Goal: Task Accomplishment & Management: Use online tool/utility

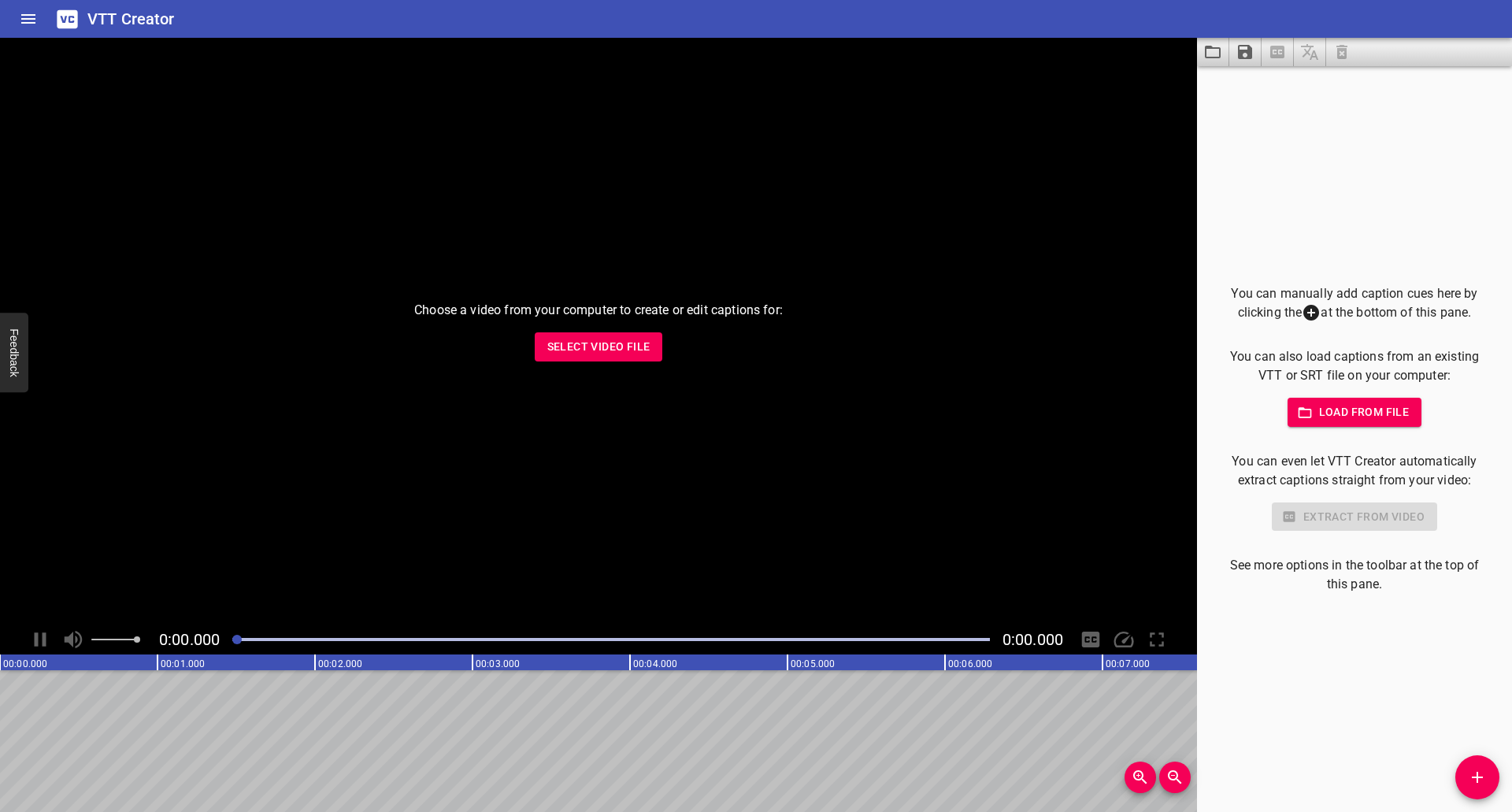
click at [637, 350] on span "Select Video File" at bounding box center [598, 348] width 103 height 20
click at [632, 352] on span "Select Video File" at bounding box center [598, 348] width 103 height 20
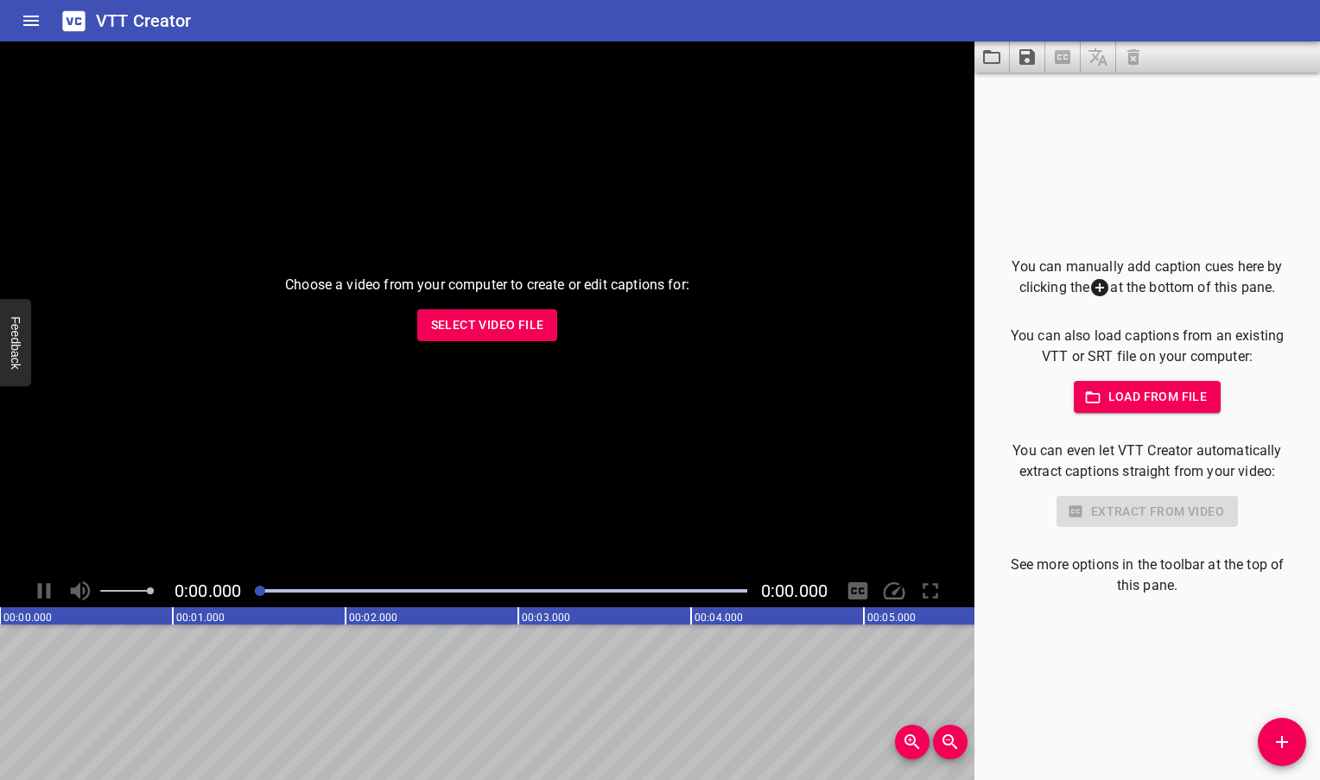
click at [490, 319] on span "Select Video File" at bounding box center [487, 325] width 113 height 22
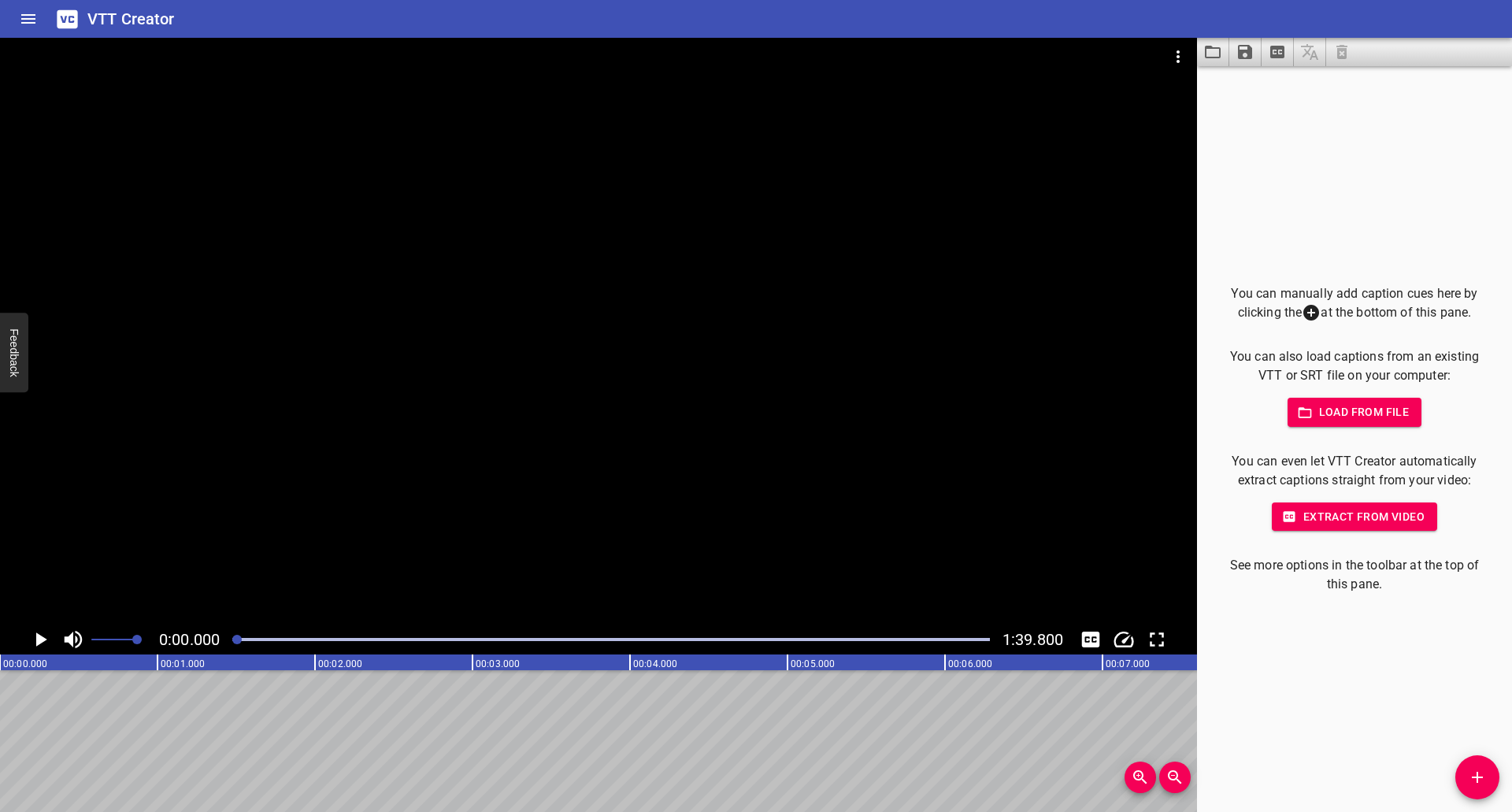
drag, startPoint x: 244, startPoint y: 640, endPoint x: 311, endPoint y: 643, distance: 67.1
click at [311, 643] on div at bounding box center [610, 640] width 776 height 22
drag, startPoint x: 316, startPoint y: 642, endPoint x: 236, endPoint y: 643, distance: 80.0
click at [236, 643] on div at bounding box center [610, 640] width 776 height 22
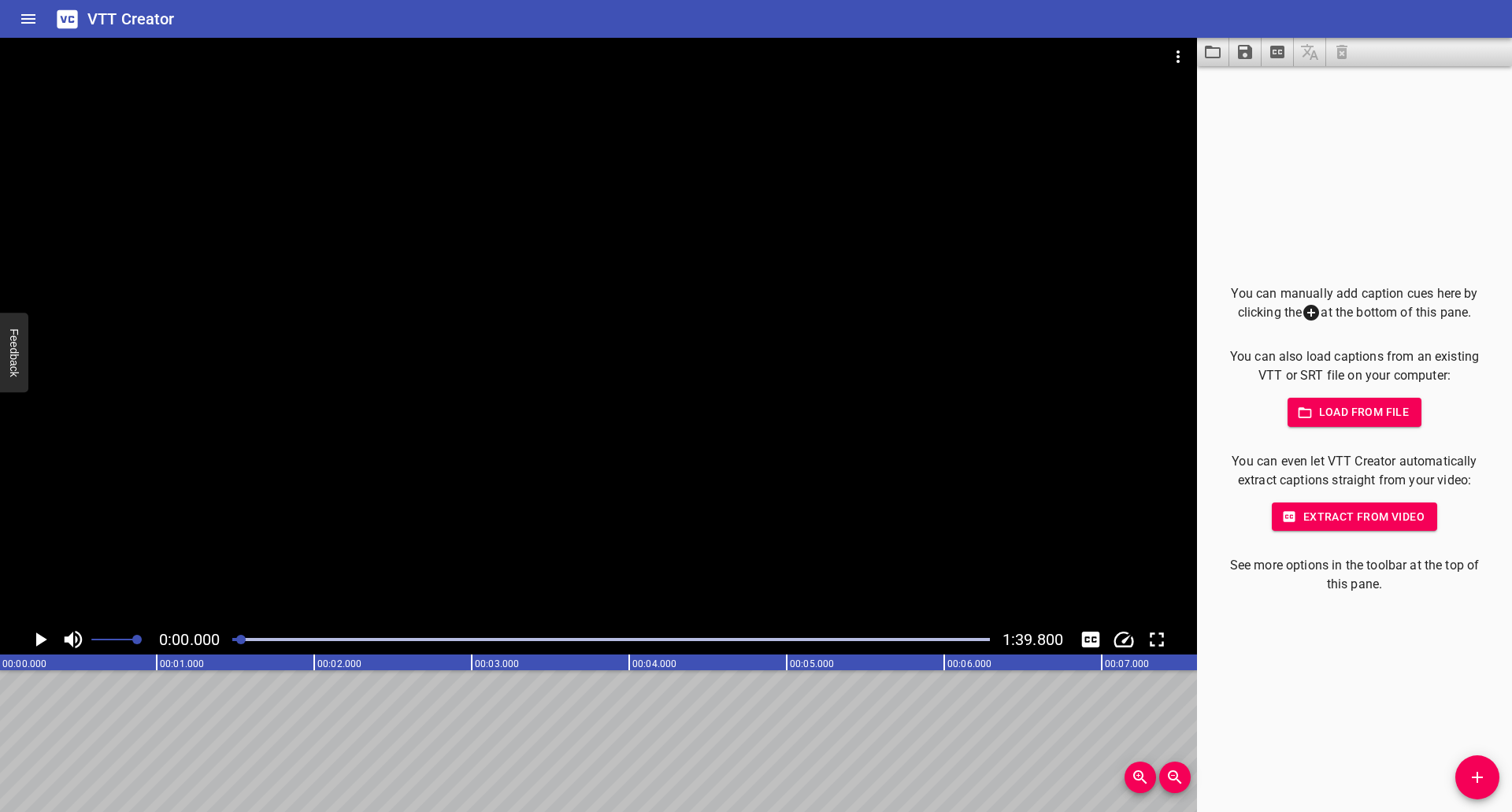
scroll to position [0, 0]
drag, startPoint x: 236, startPoint y: 644, endPoint x: 189, endPoint y: 651, distance: 47.5
click at [198, 649] on div "0:00.000 1:39.800" at bounding box center [598, 640] width 1197 height 30
drag, startPoint x: 240, startPoint y: 643, endPoint x: 177, endPoint y: 656, distance: 64.3
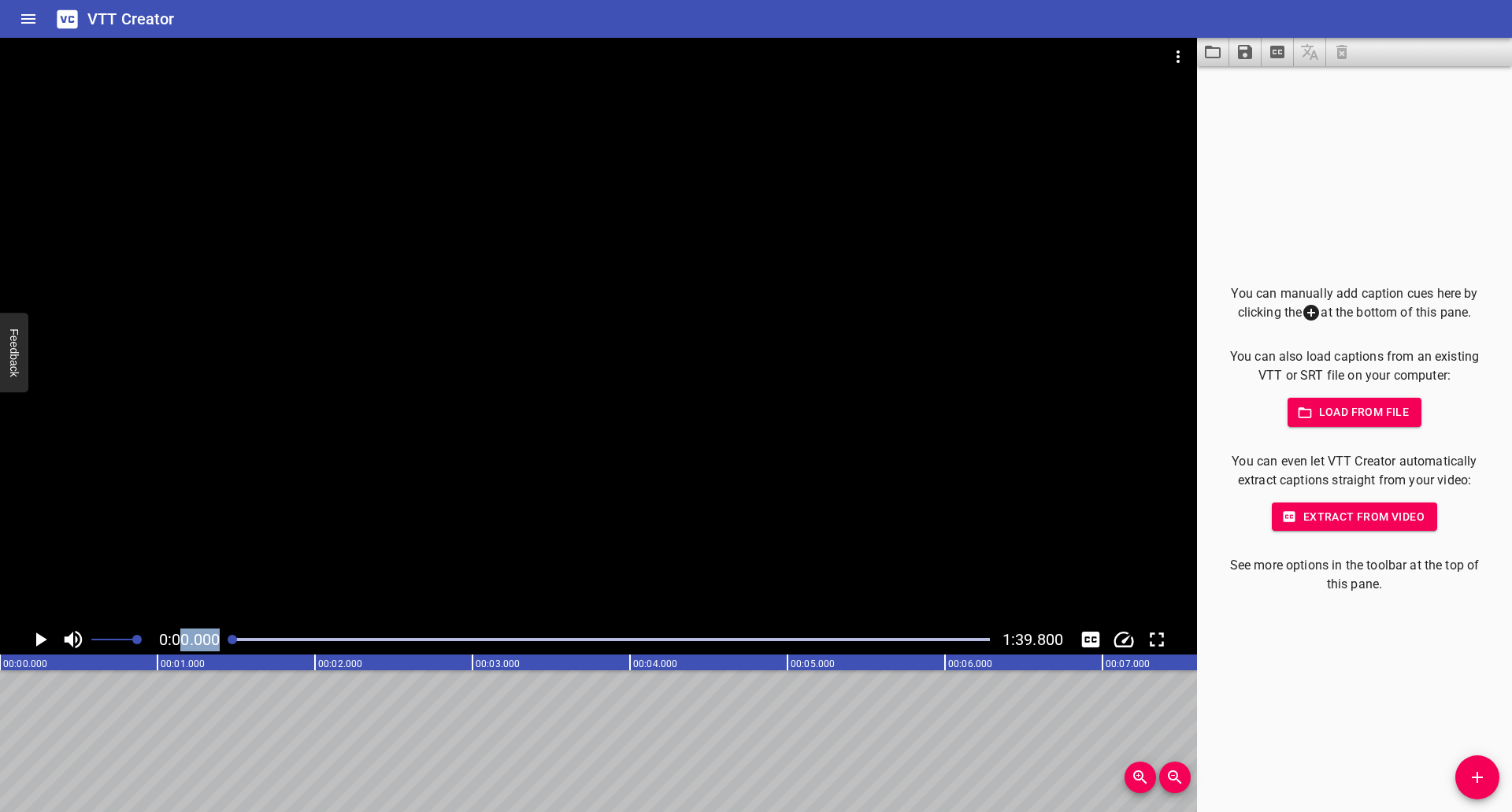
click at [182, 655] on div "0:00.000 1:39.800 00:00.000 00:01.000 00:02.000 00:03.000 00:04.000 00:05.000 0…" at bounding box center [598, 424] width 1197 height 775
click at [1282, 57] on icon "Extract captions from video" at bounding box center [1278, 52] width 15 height 13
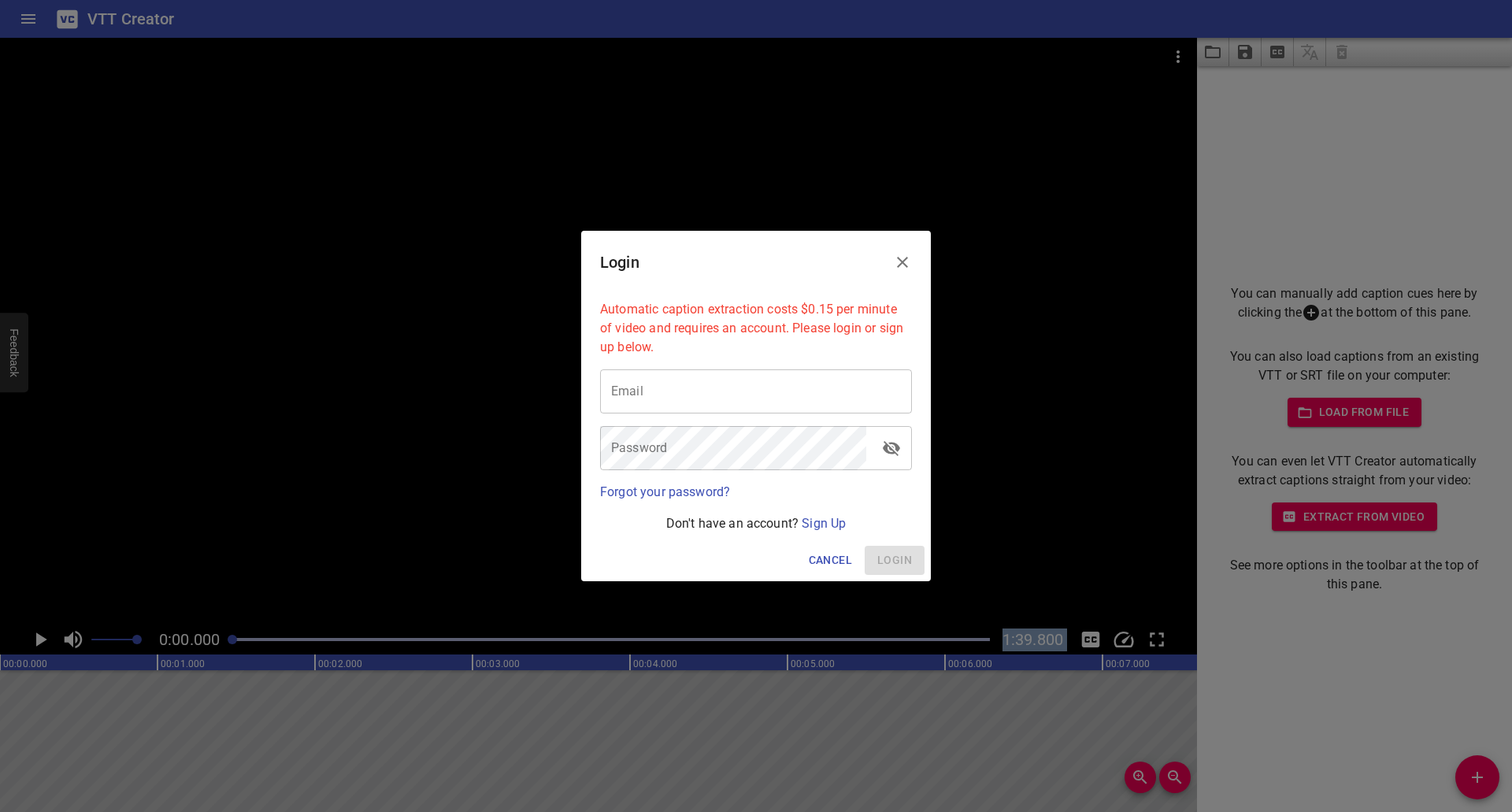
click at [908, 265] on icon "Close" at bounding box center [902, 262] width 19 height 19
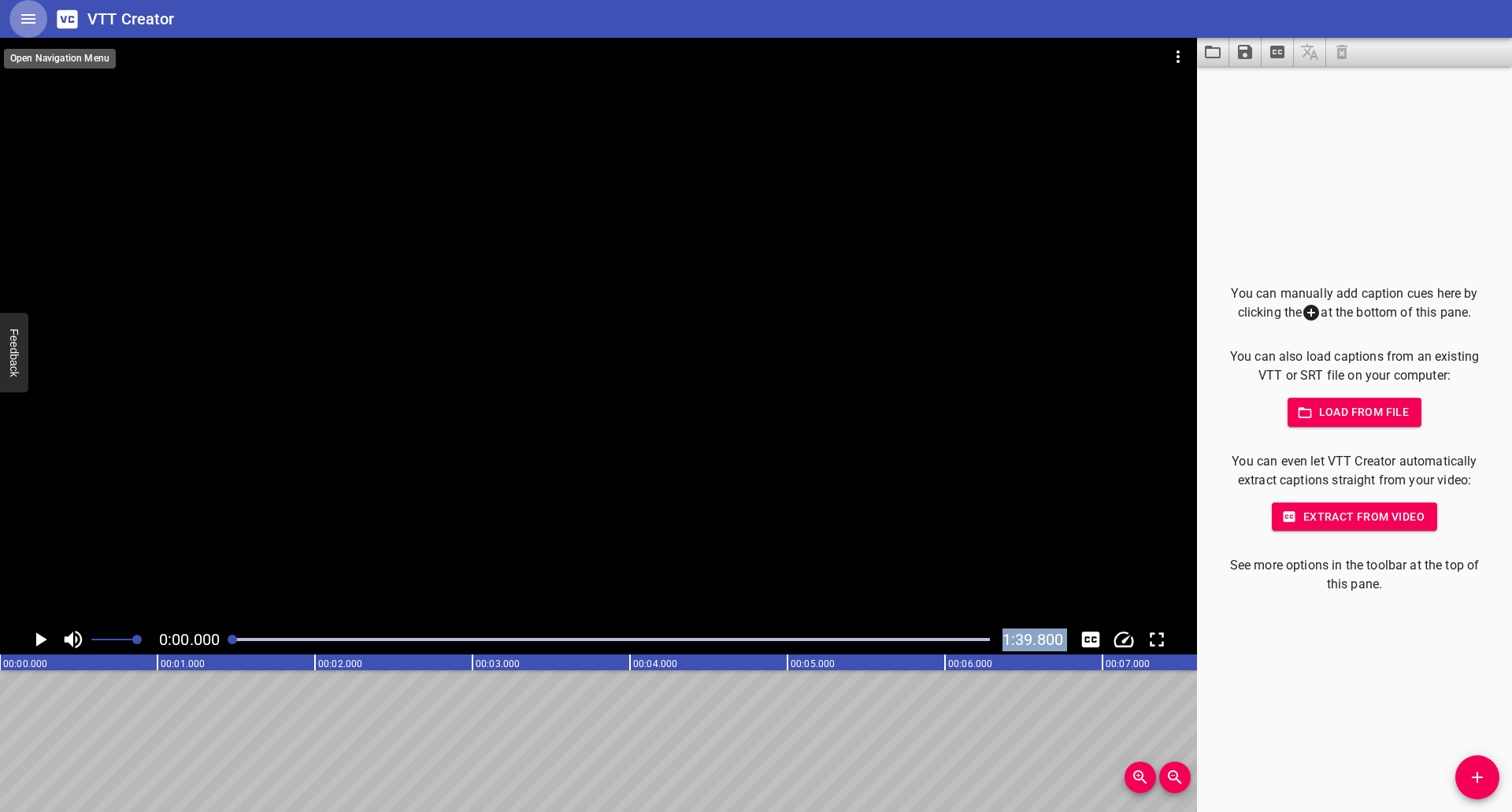
click at [34, 8] on button "Home" at bounding box center [27, 18] width 37 height 37
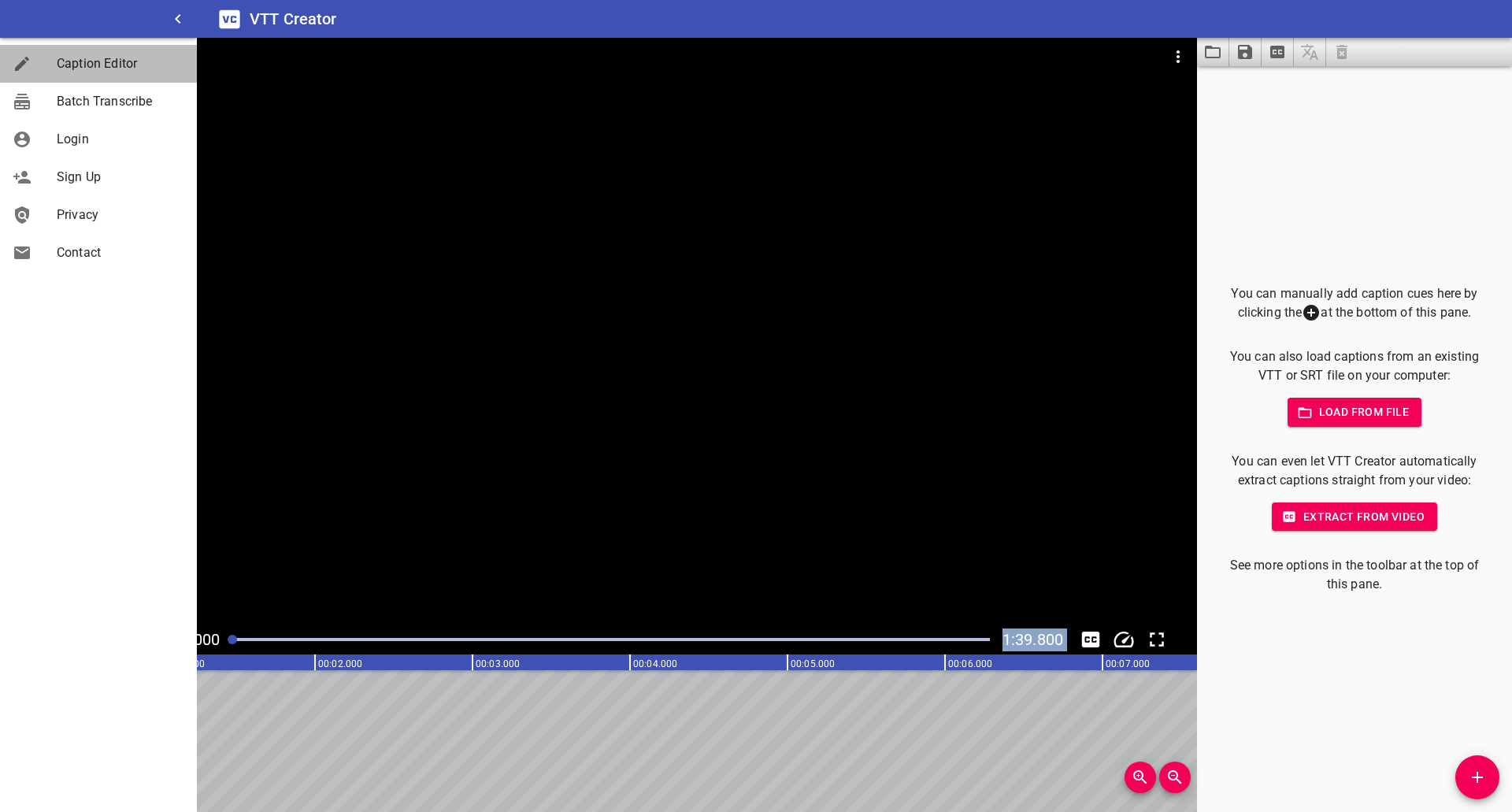
click at [143, 60] on span "Caption Editor" at bounding box center [120, 64] width 128 height 19
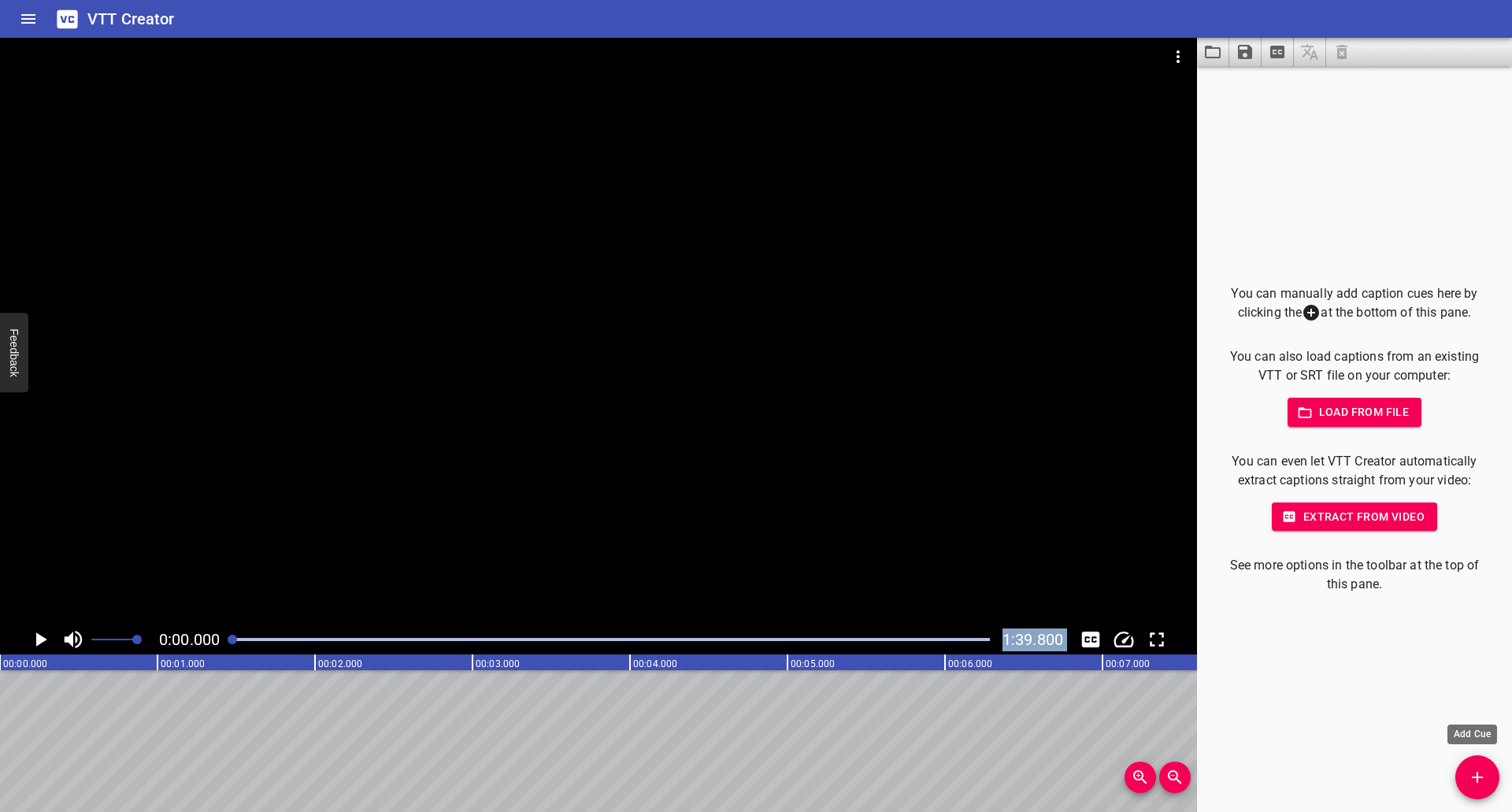
click at [1478, 782] on icon "Add Cue" at bounding box center [1477, 777] width 11 height 11
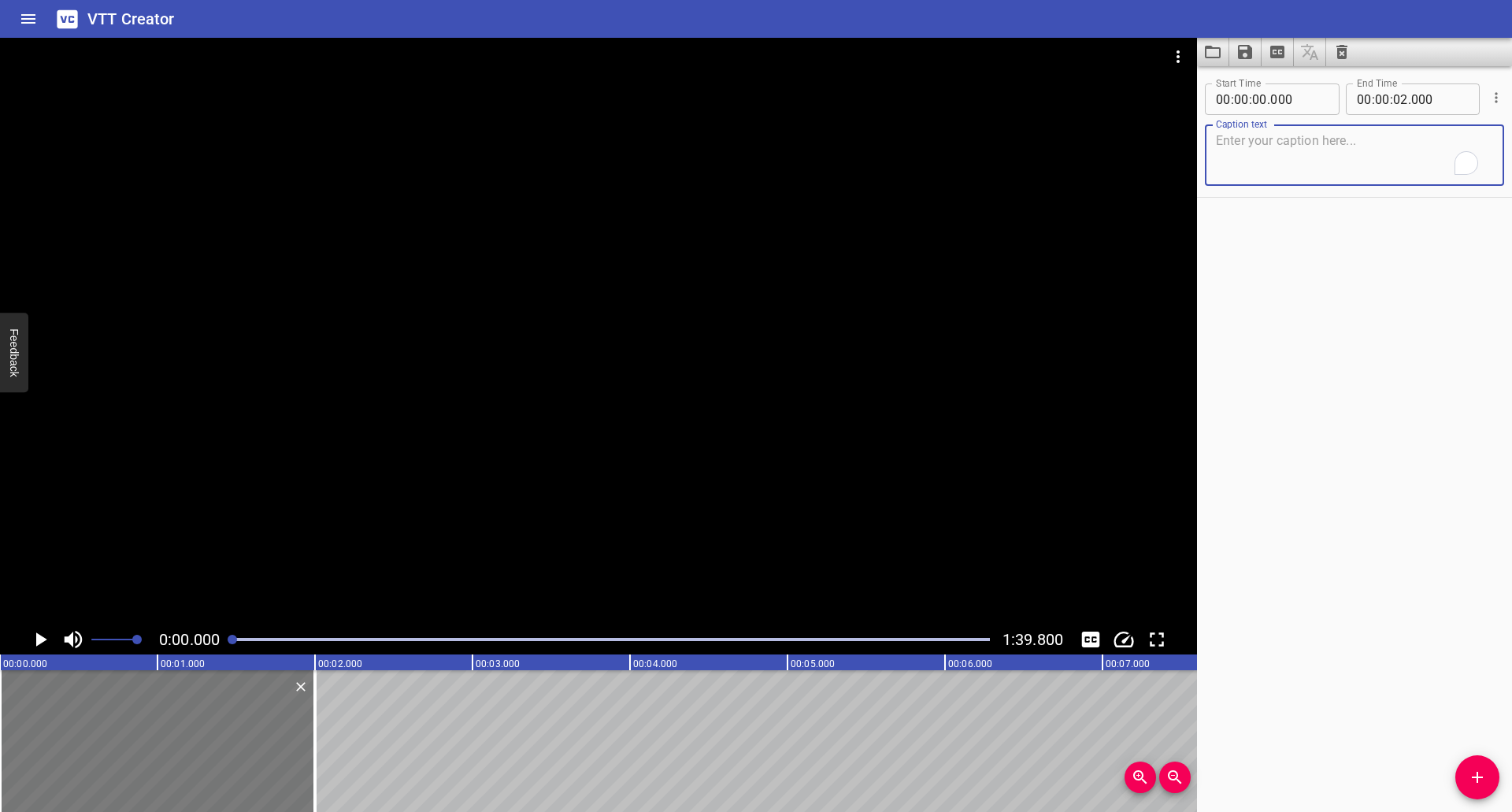
click at [147, 719] on div at bounding box center [157, 741] width 315 height 141
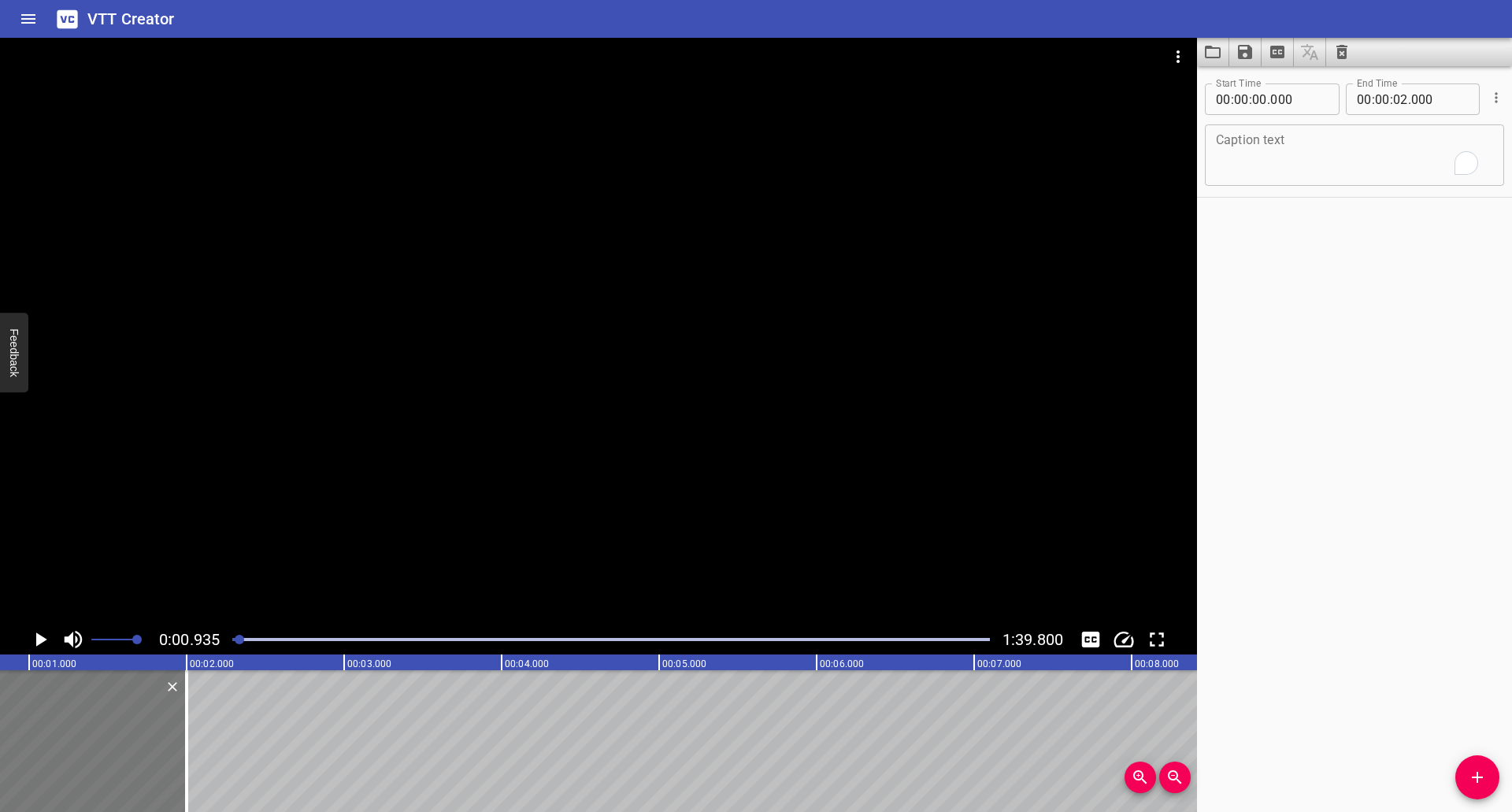
click at [147, 719] on div at bounding box center [28, 741] width 315 height 141
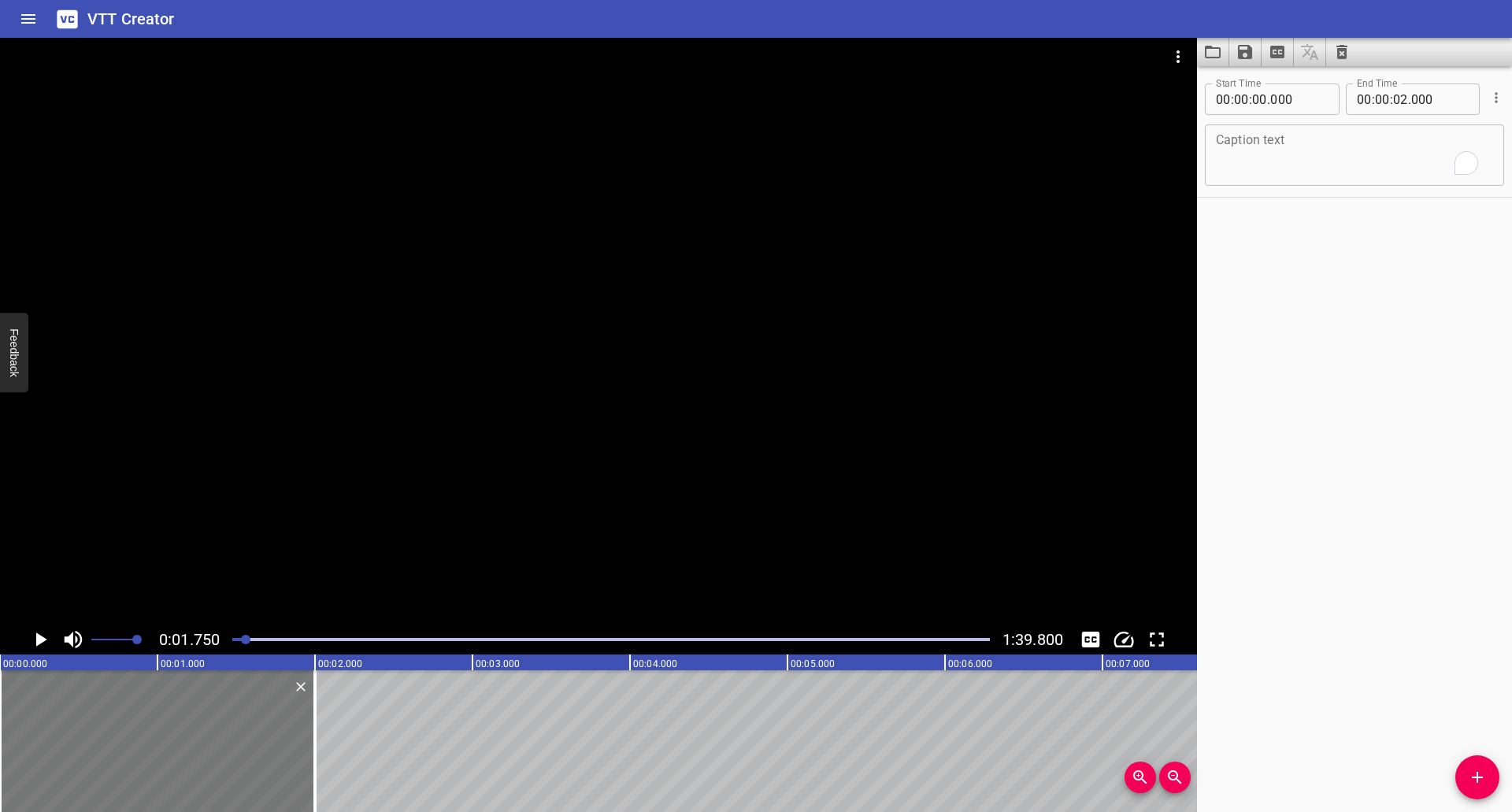
click at [101, 763] on div at bounding box center [157, 741] width 315 height 141
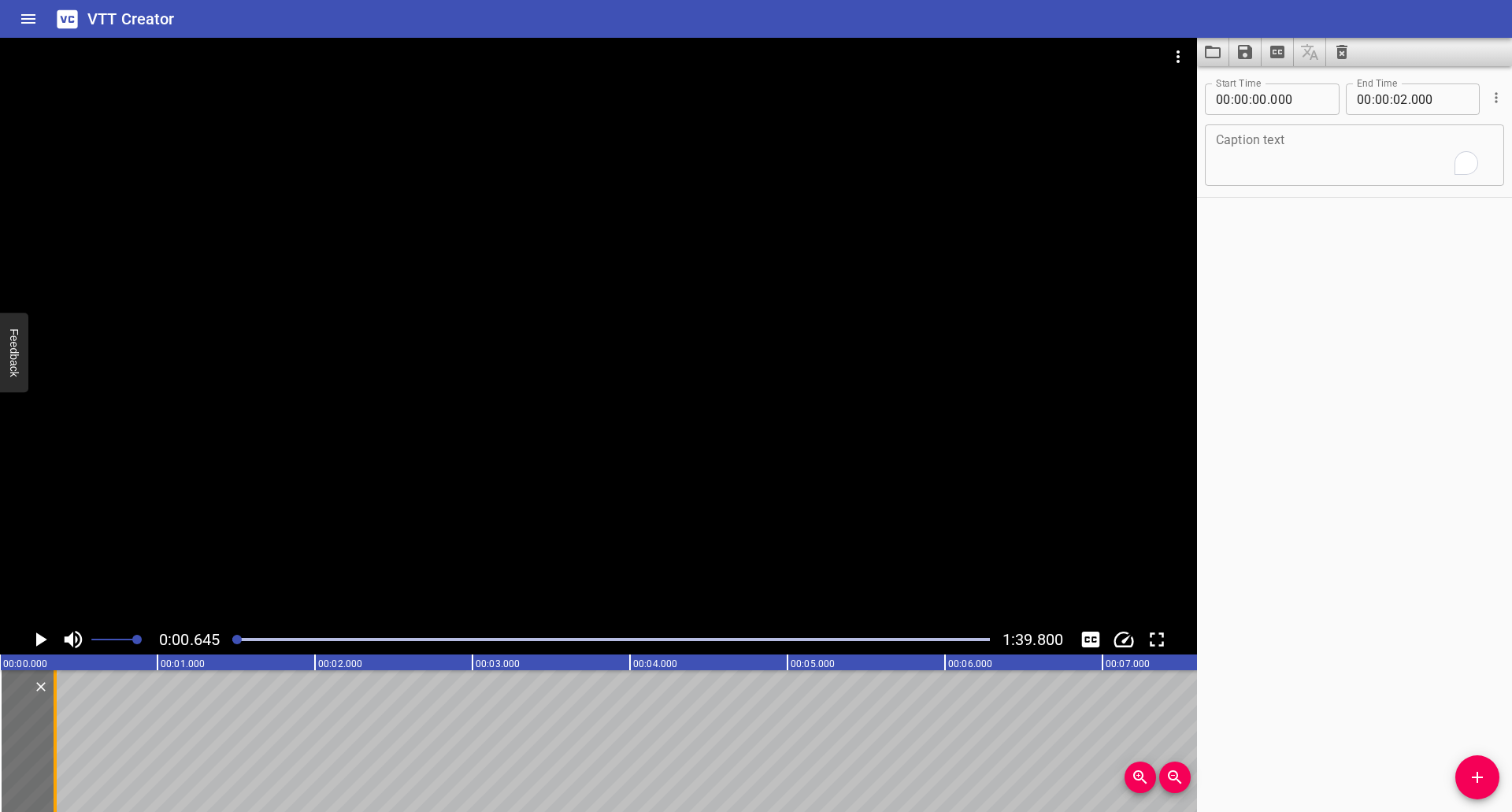
drag, startPoint x: 309, startPoint y: 742, endPoint x: 49, endPoint y: 754, distance: 260.3
click at [49, 754] on div at bounding box center [55, 741] width 16 height 141
type input "00"
type input "350"
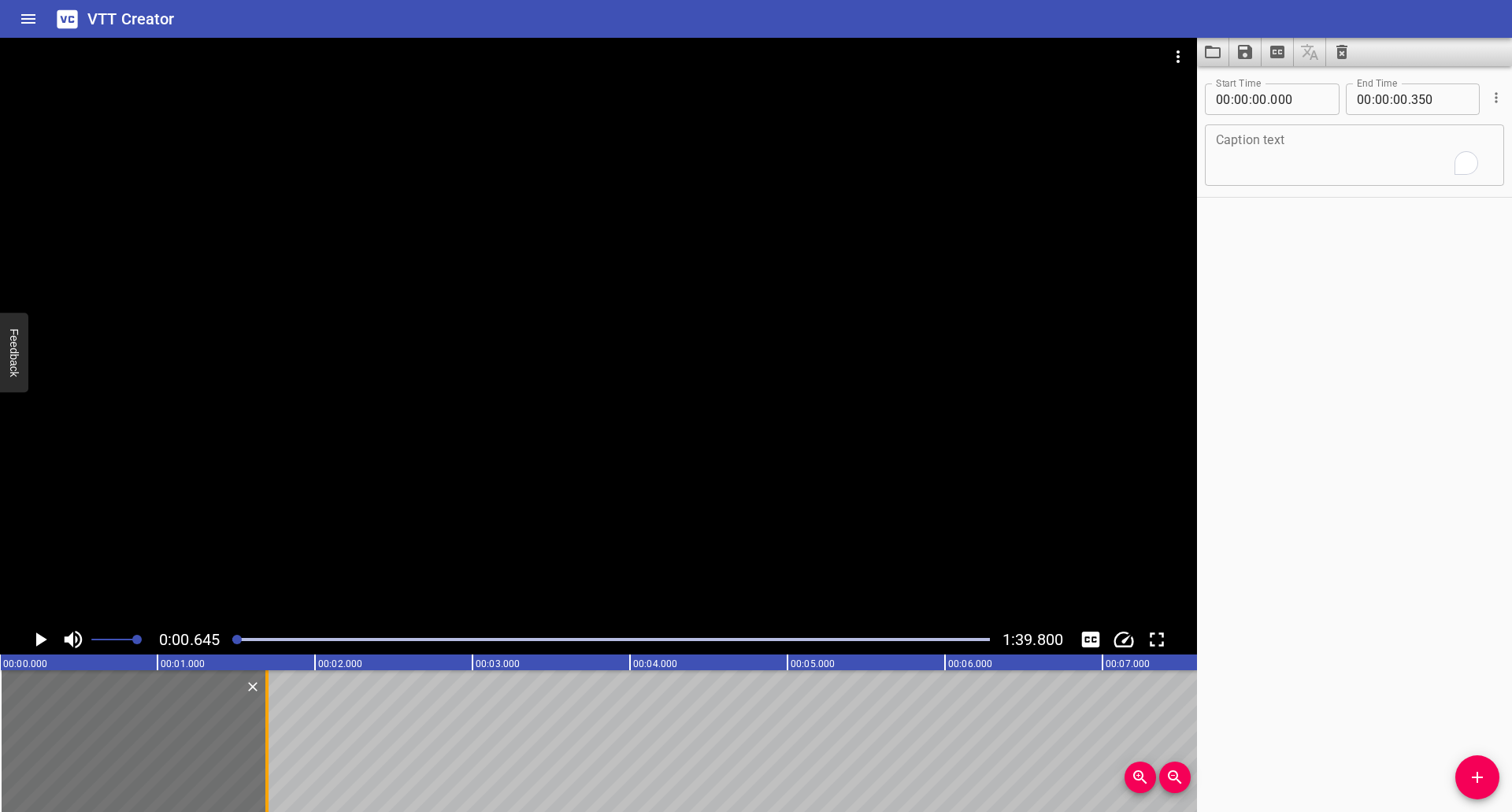
click at [263, 741] on div at bounding box center [266, 741] width 16 height 141
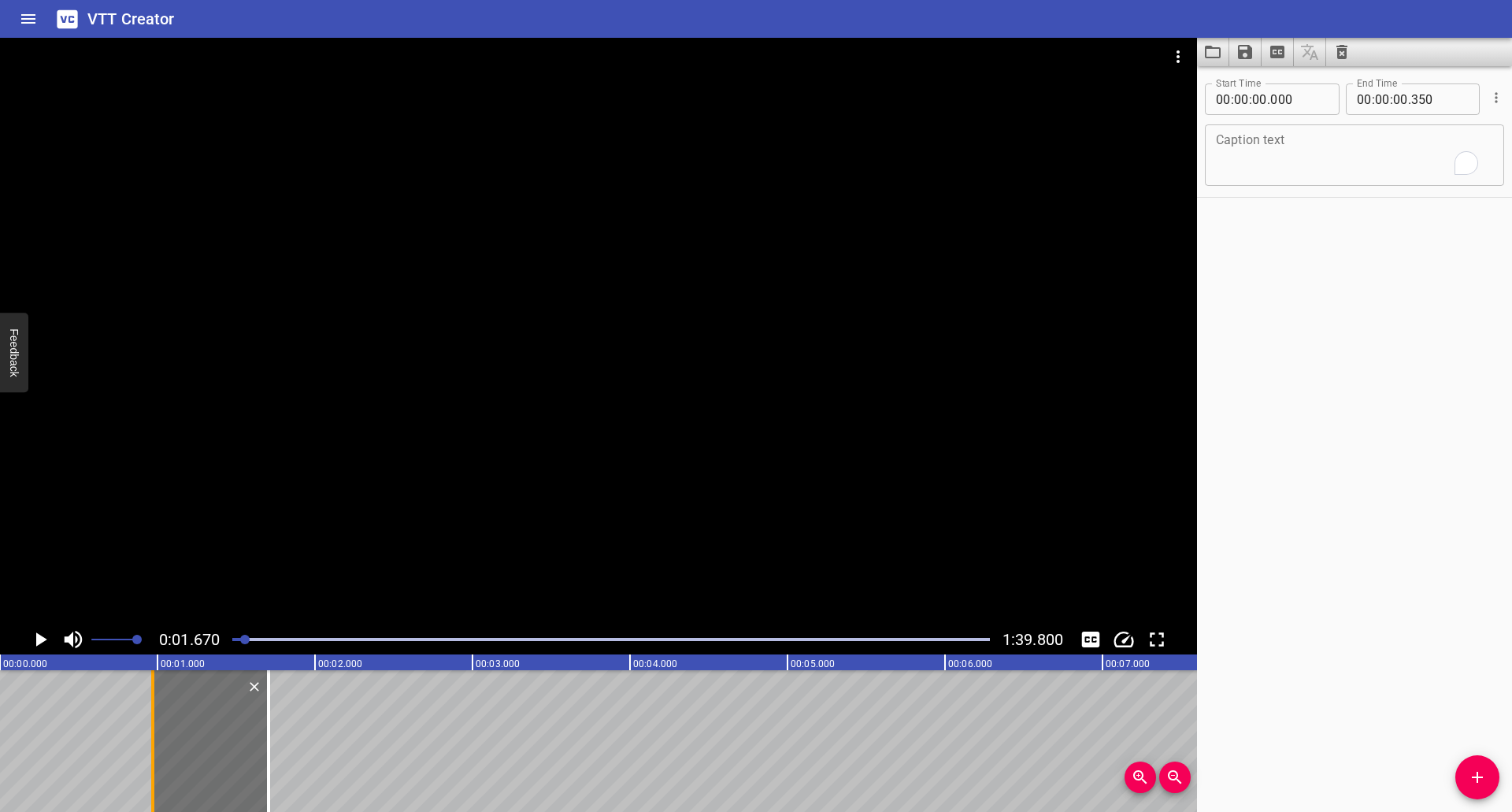
drag, startPoint x: 0, startPoint y: 719, endPoint x: 153, endPoint y: 716, distance: 153.0
click at [153, 716] on div at bounding box center [152, 741] width 3 height 141
type input "970"
drag, startPoint x: 273, startPoint y: 723, endPoint x: 315, endPoint y: 723, distance: 42.0
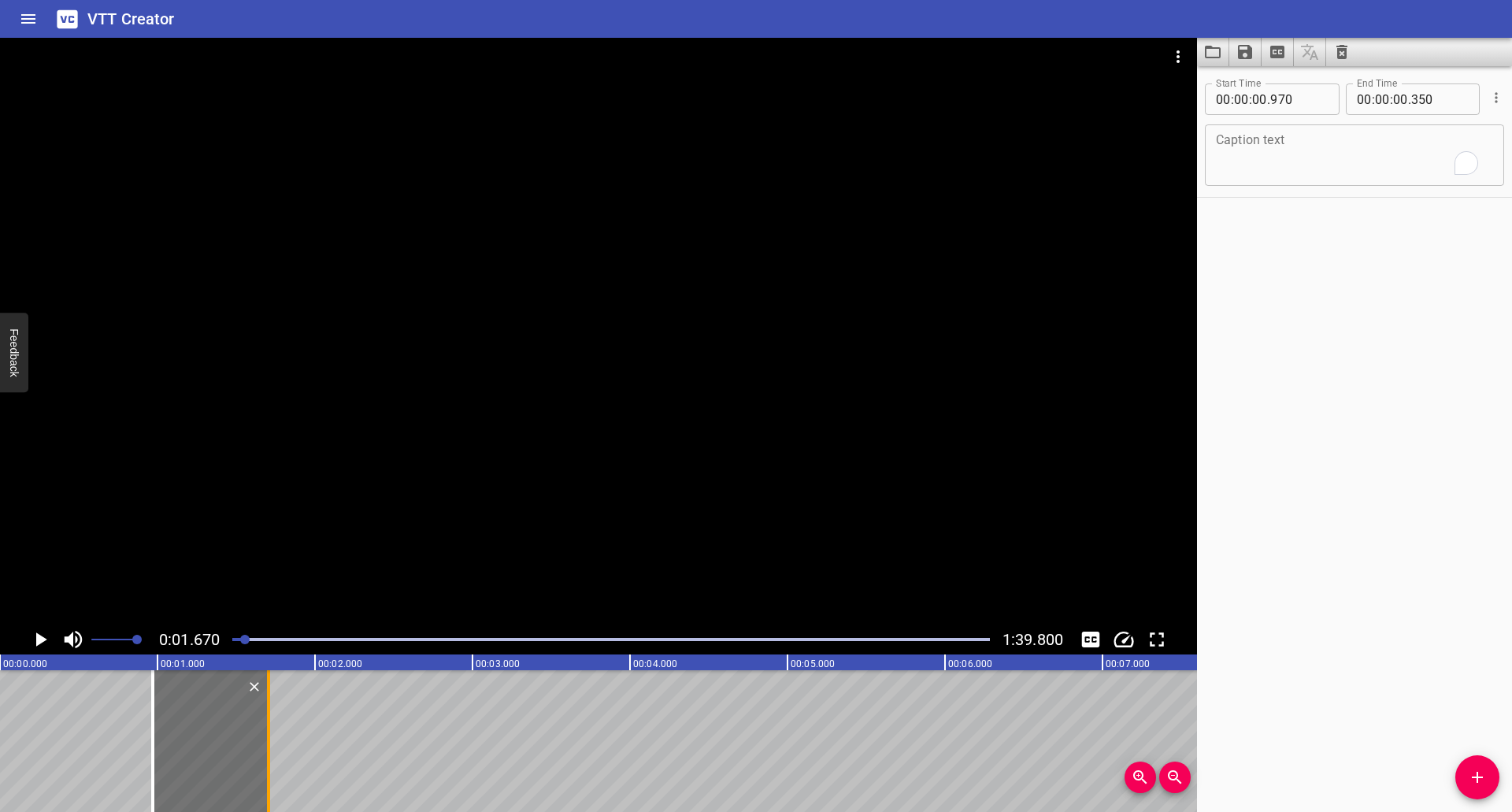
type input "620"
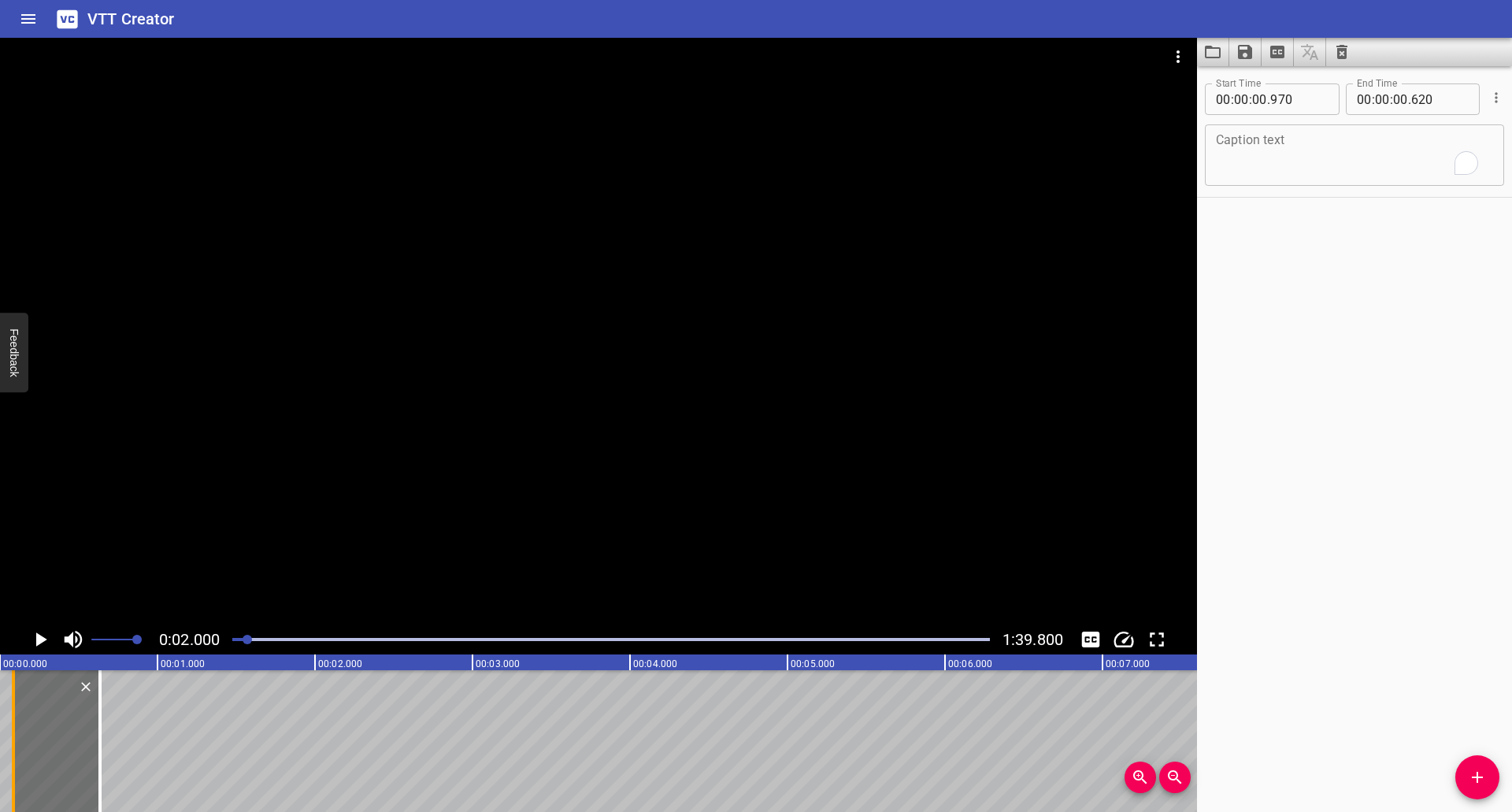
click at [12, 725] on div at bounding box center [13, 741] width 3 height 141
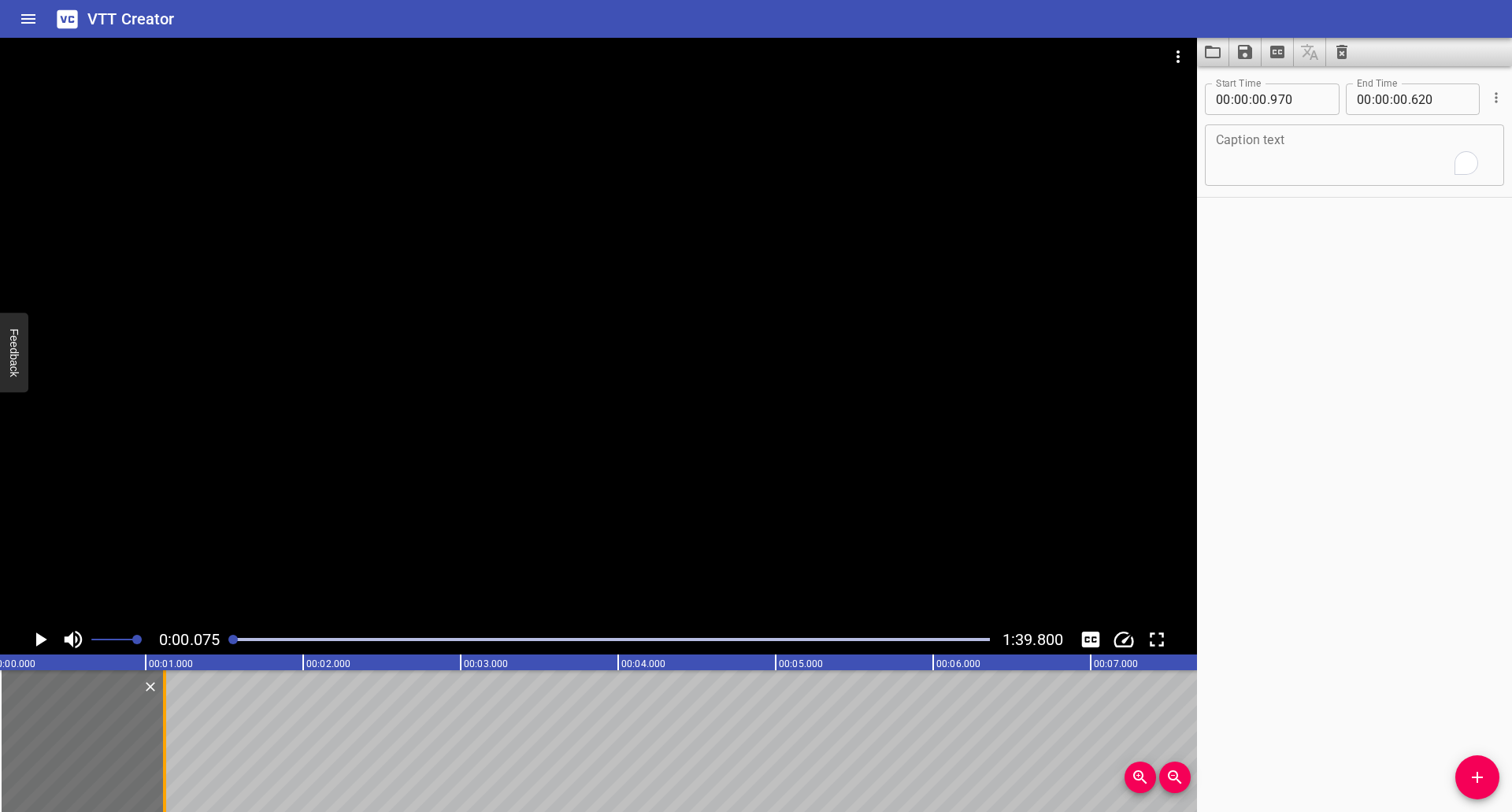
drag, startPoint x: 90, startPoint y: 736, endPoint x: 179, endPoint y: 731, distance: 89.1
click at [172, 731] on div at bounding box center [164, 741] width 16 height 141
type input "01"
type input "180"
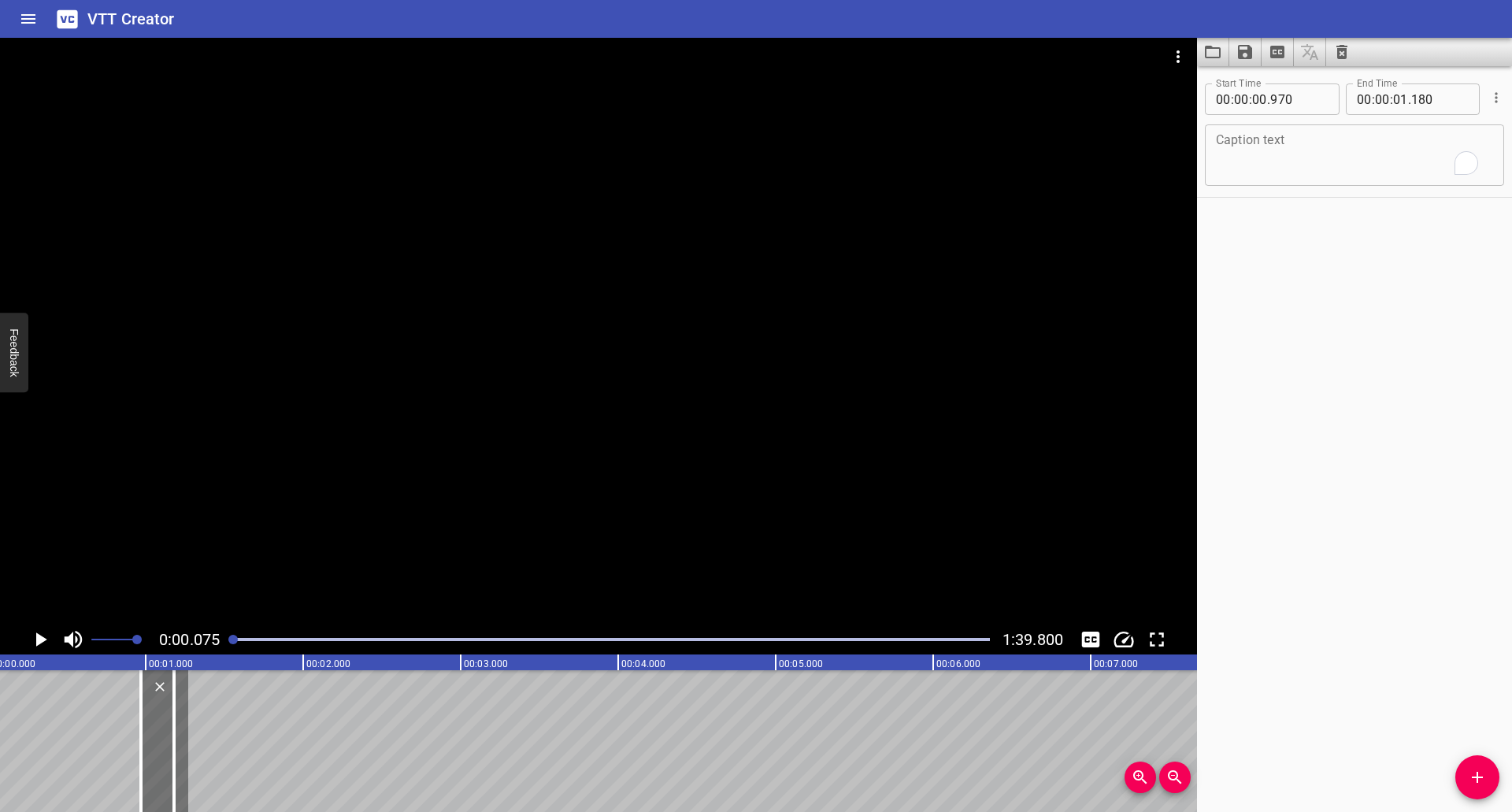
scroll to position [0, 0]
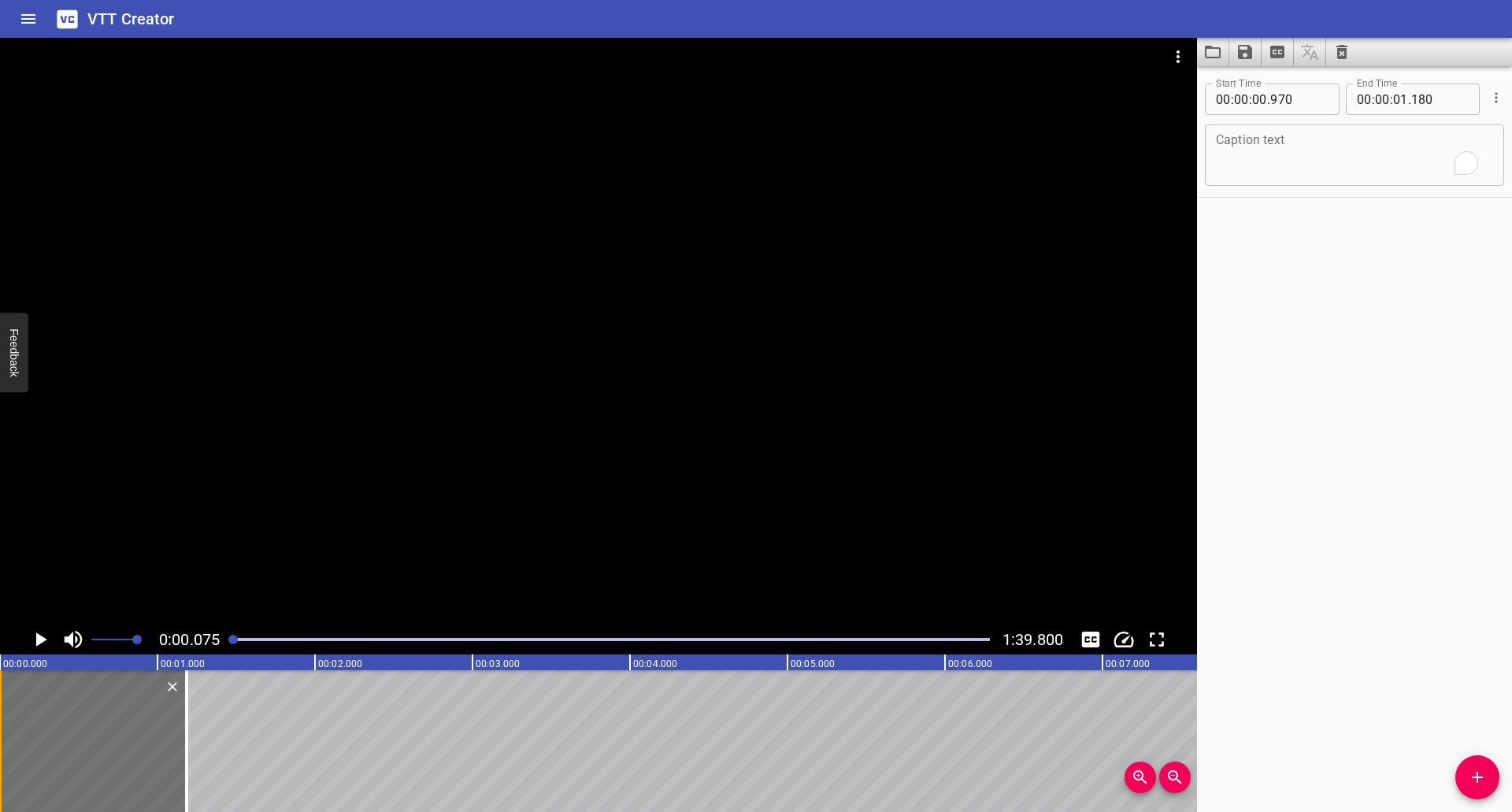
drag, startPoint x: 153, startPoint y: 747, endPoint x: 0, endPoint y: 759, distance: 153.5
click at [0, 759] on div at bounding box center [-1, 741] width 3 height 141
type input "000"
click at [35, 638] on icon "Play/Pause" at bounding box center [40, 640] width 24 height 24
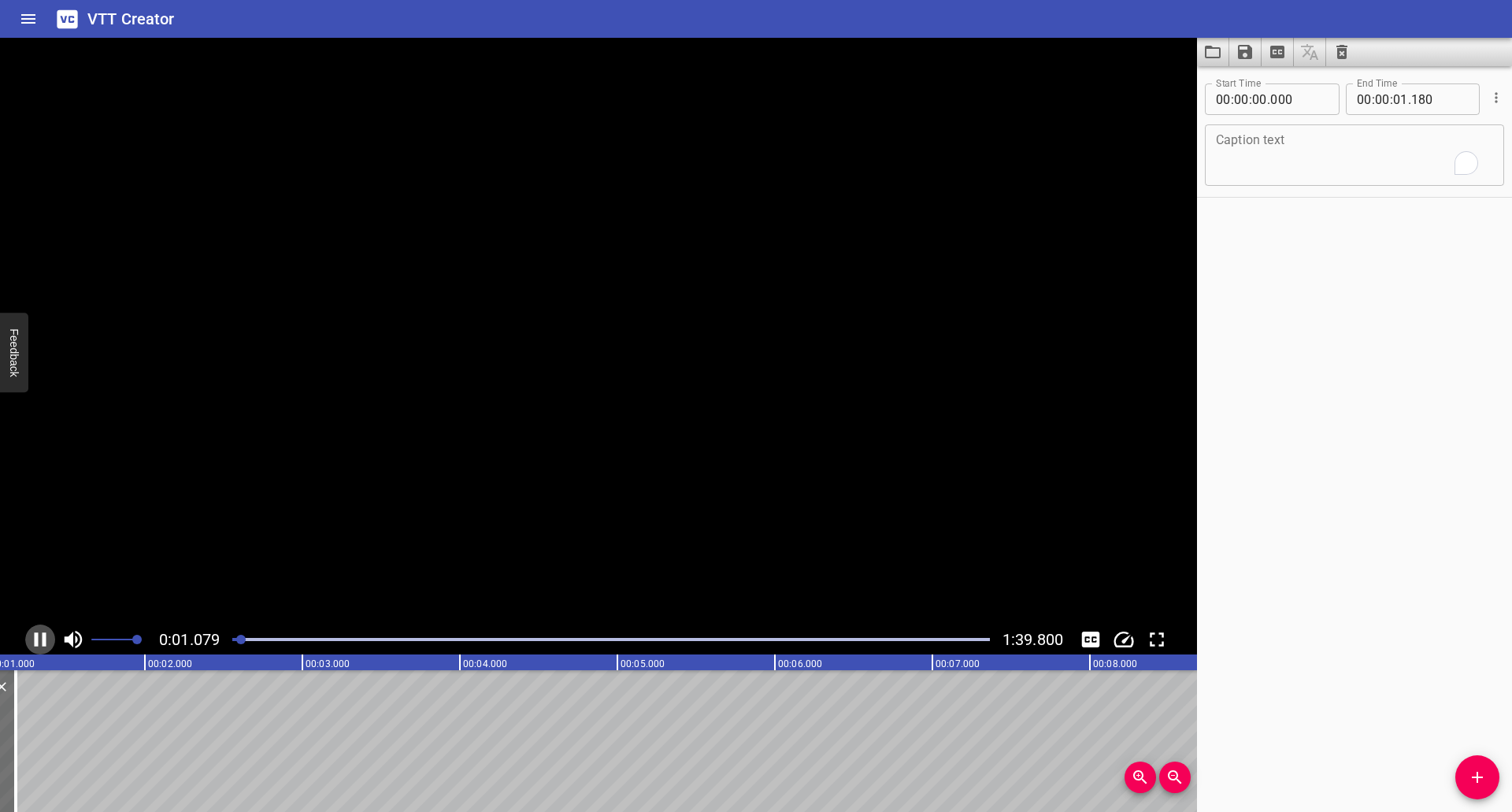
click at [35, 638] on icon "Play/Pause" at bounding box center [40, 640] width 12 height 15
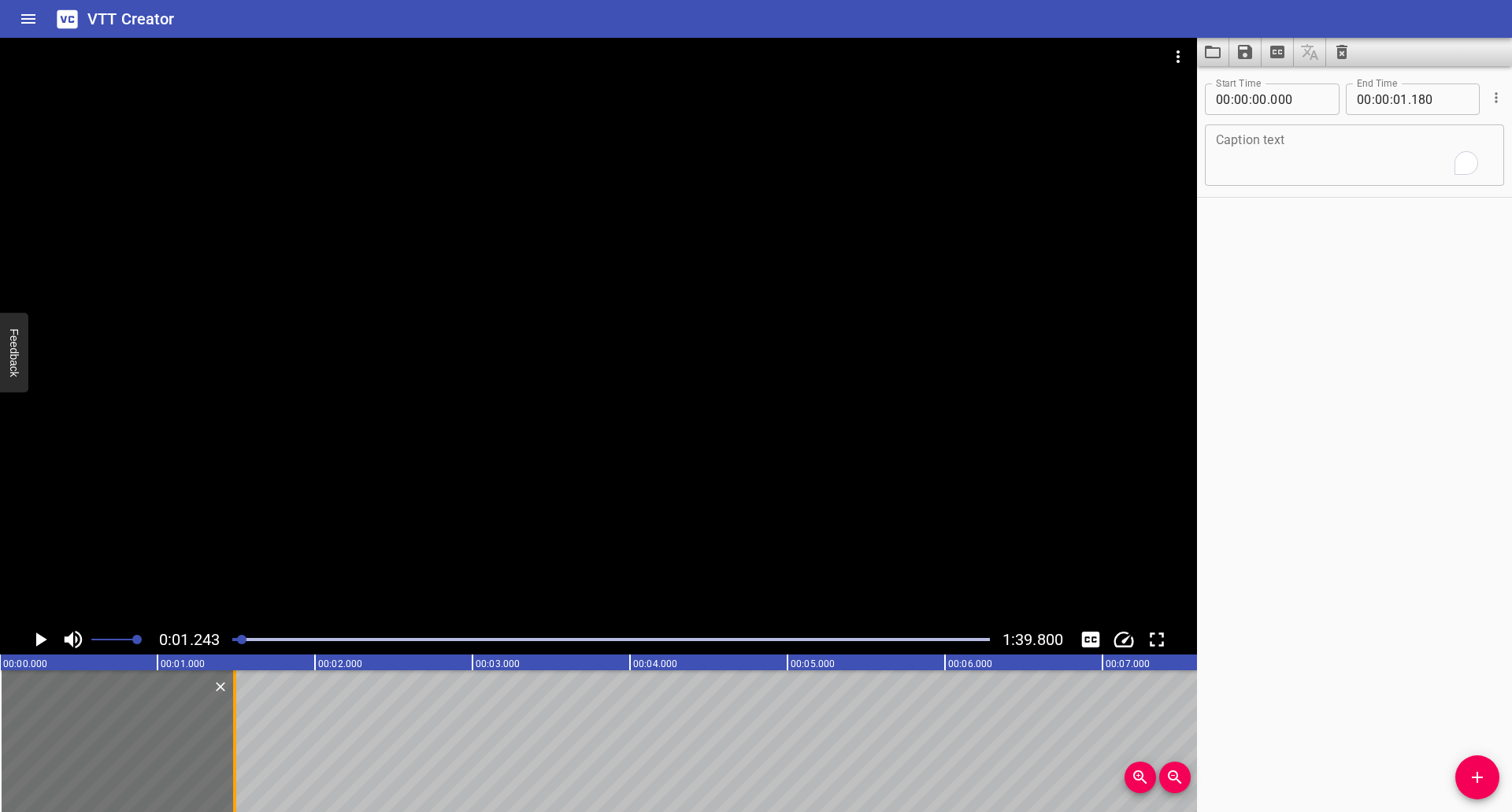
drag, startPoint x: 190, startPoint y: 713, endPoint x: 242, endPoint y: 713, distance: 52.0
click at [242, 713] on div at bounding box center [234, 741] width 16 height 141
type input "510"
click at [42, 637] on icon "Play/Pause" at bounding box center [42, 640] width 11 height 15
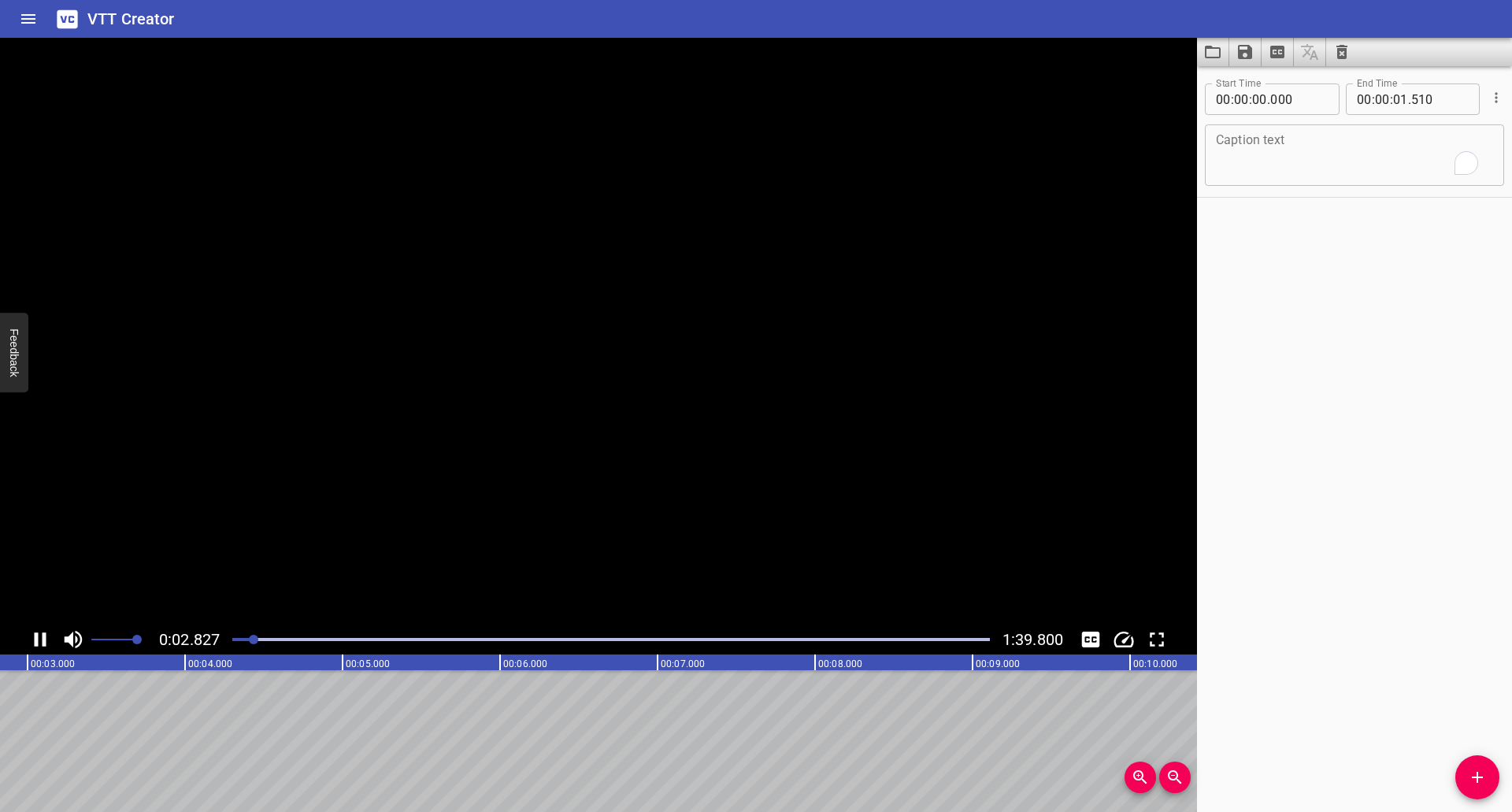
click at [41, 636] on icon "Play/Pause" at bounding box center [40, 640] width 24 height 24
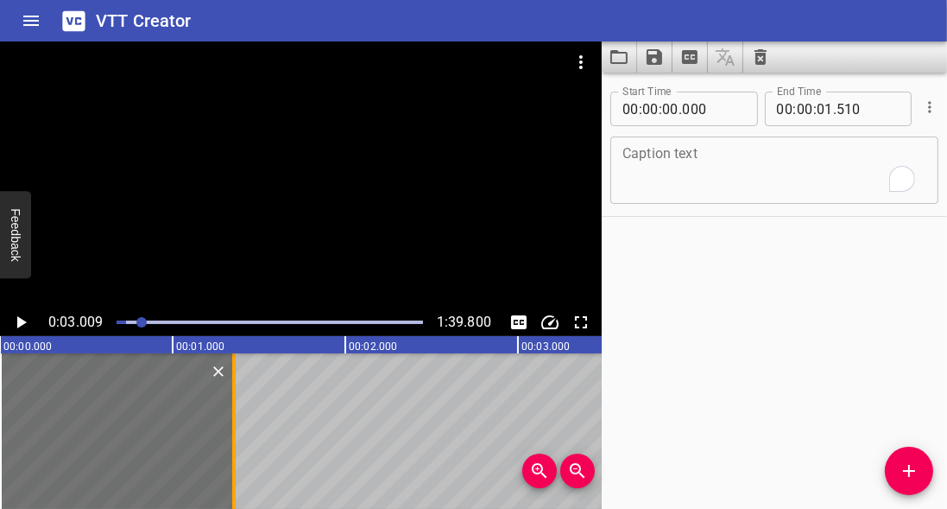
drag, startPoint x: 256, startPoint y: 417, endPoint x: 228, endPoint y: 414, distance: 28.7
click at [228, 414] on div at bounding box center [233, 430] width 17 height 155
type input "345"
click at [18, 323] on icon "Play/Pause" at bounding box center [21, 322] width 9 height 12
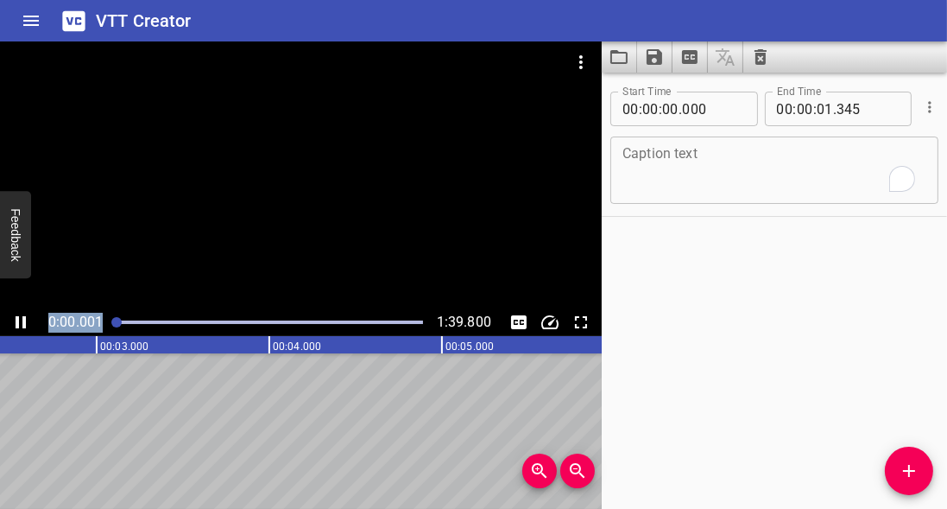
drag, startPoint x: 126, startPoint y: 322, endPoint x: 22, endPoint y: 319, distance: 103.7
click at [22, 319] on div "0:00.001 1:39.800" at bounding box center [301, 322] width 602 height 28
click at [17, 321] on icon "Play/Pause" at bounding box center [21, 322] width 10 height 12
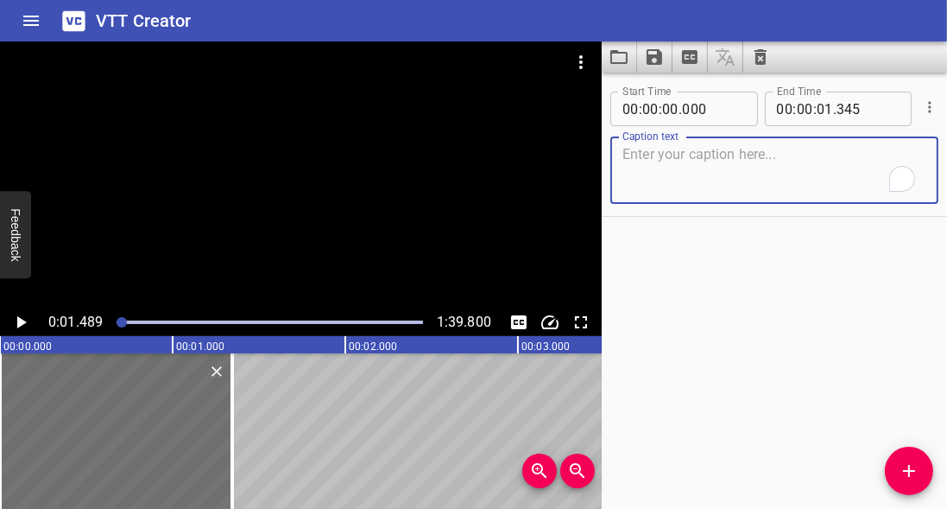
click at [675, 161] on textarea "To enrich screen reader interactions, please activate Accessibility in Grammarl…" at bounding box center [775, 170] width 304 height 49
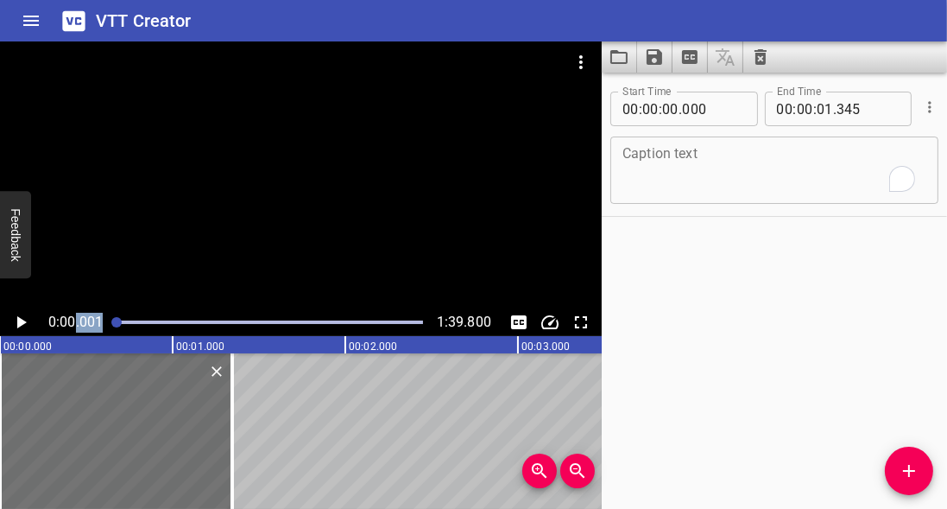
drag, startPoint x: 125, startPoint y: 320, endPoint x: 54, endPoint y: 323, distance: 70.9
click at [62, 320] on div "0:00.001 1:39.800" at bounding box center [301, 322] width 602 height 28
click at [68, 358] on div at bounding box center [116, 430] width 232 height 155
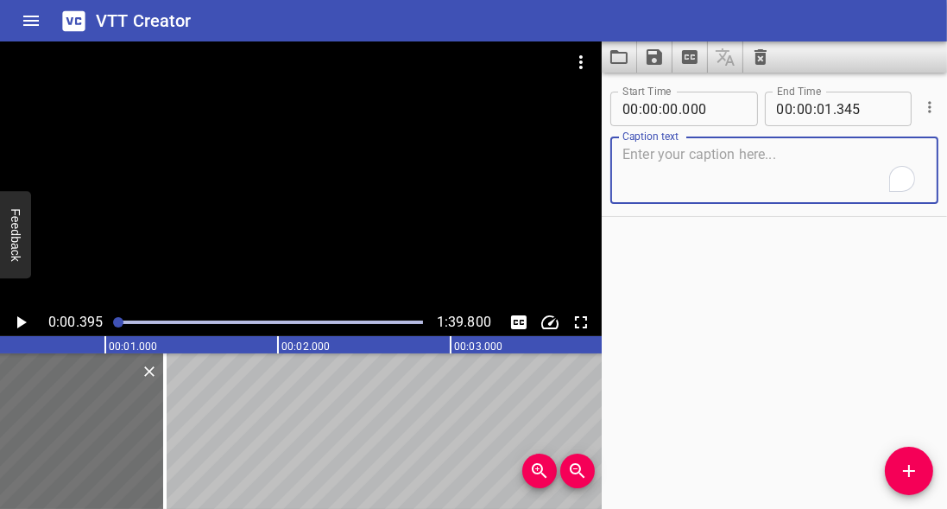
click at [636, 164] on textarea "To enrich screen reader interactions, please activate Accessibility in Grammarl…" at bounding box center [775, 170] width 304 height 49
type textarea "Couple at hotel entrance"
click at [22, 322] on icon "Play/Pause" at bounding box center [21, 322] width 9 height 12
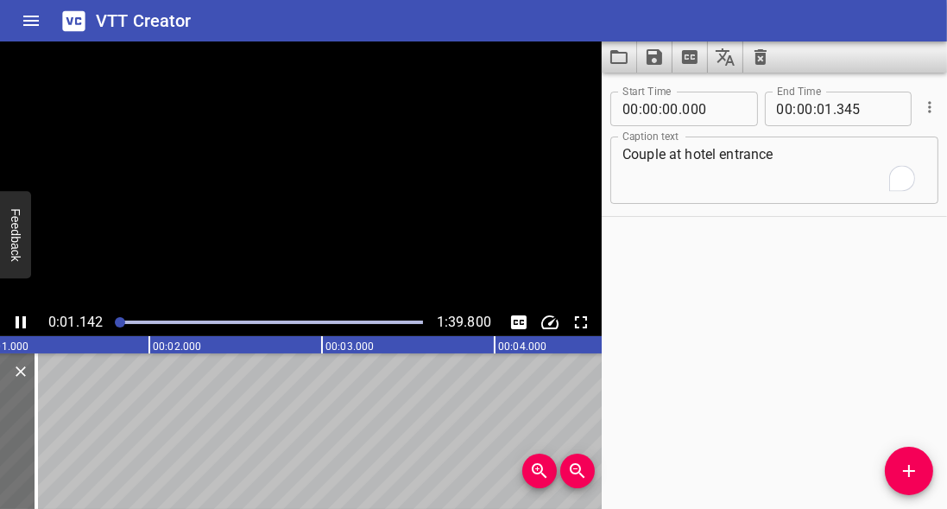
click at [22, 322] on icon "Play/Pause" at bounding box center [20, 322] width 21 height 21
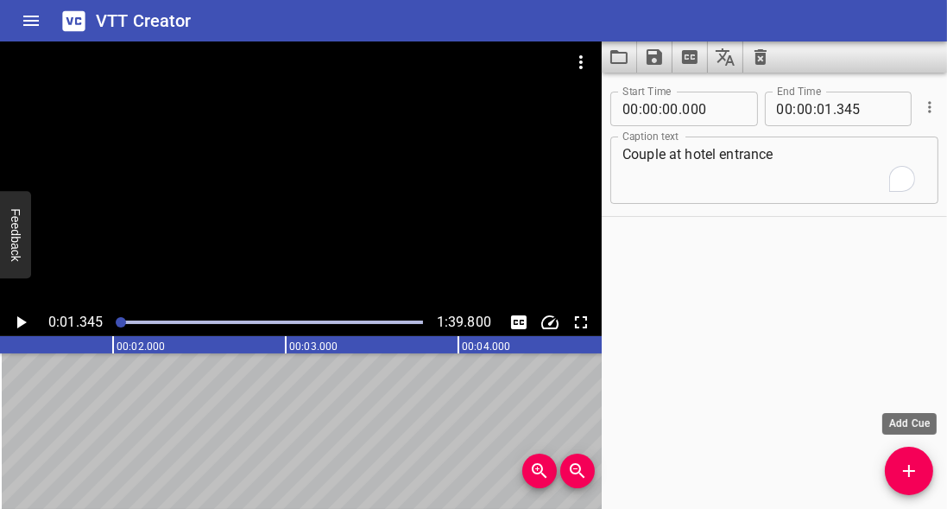
click at [905, 474] on icon "Add Cue" at bounding box center [909, 470] width 21 height 21
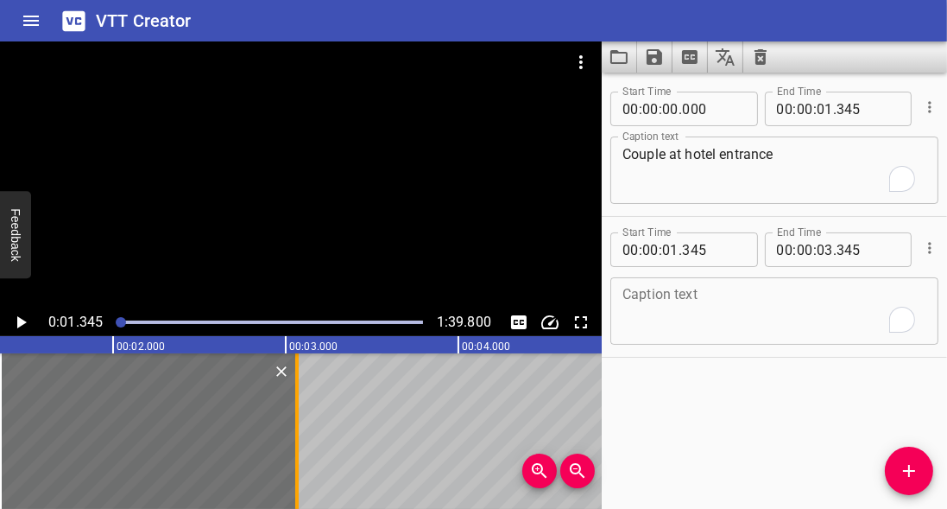
drag, startPoint x: 347, startPoint y: 395, endPoint x: 298, endPoint y: 399, distance: 49.4
click at [298, 399] on div at bounding box center [296, 430] width 17 height 155
type input "060"
click at [16, 321] on icon "Play/Pause" at bounding box center [20, 322] width 21 height 21
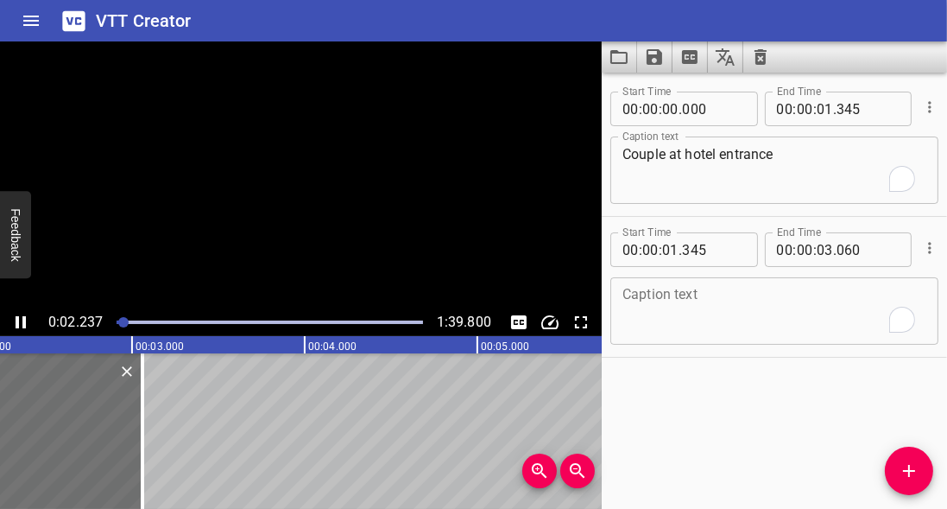
click at [16, 321] on icon "Play/Pause" at bounding box center [21, 322] width 10 height 12
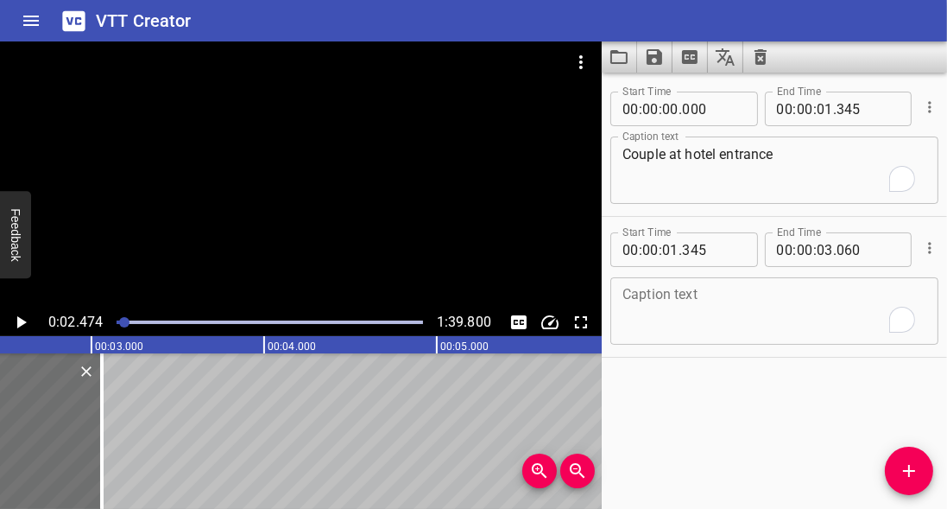
click at [674, 287] on textarea "To enrich screen reader interactions, please activate Accessibility in Grammarl…" at bounding box center [775, 311] width 304 height 49
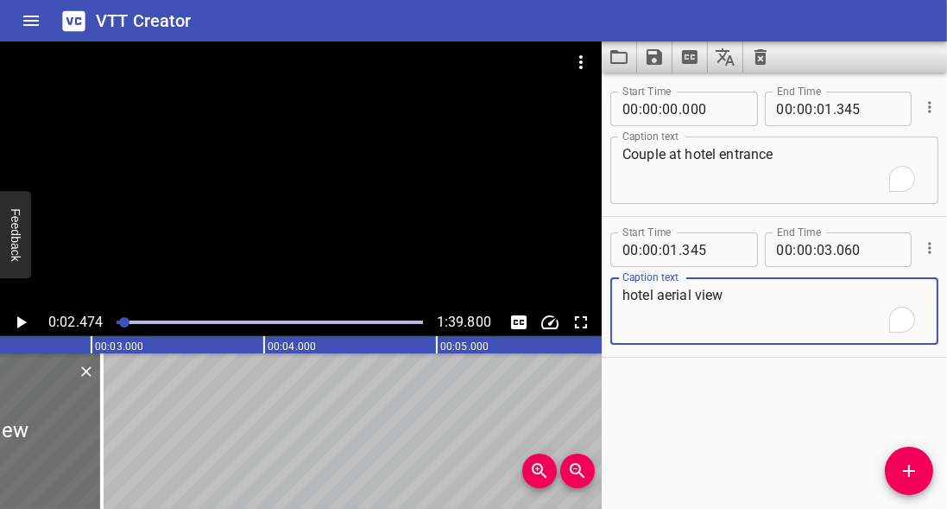
type textarea "hotel aerial view"
click at [19, 323] on icon "Play/Pause" at bounding box center [21, 322] width 9 height 12
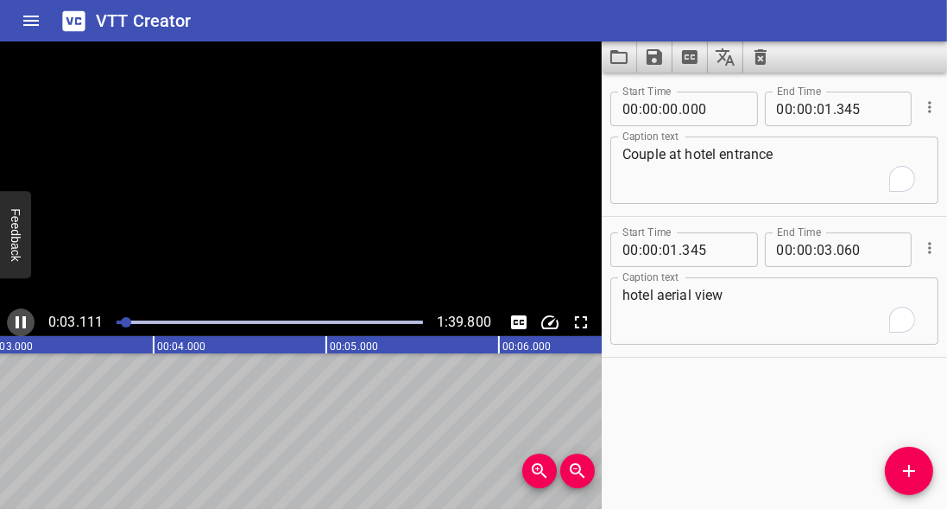
click at [19, 323] on icon "Play/Pause" at bounding box center [20, 322] width 21 height 21
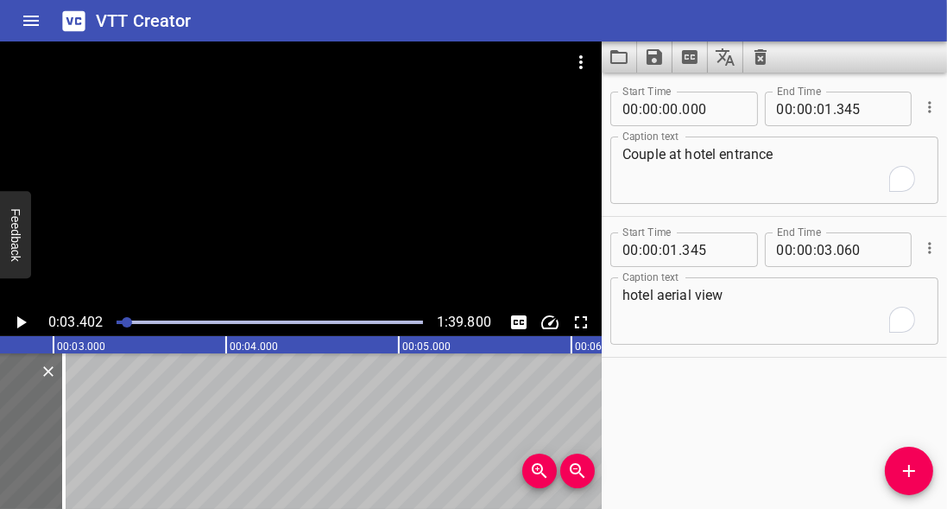
scroll to position [0, 412]
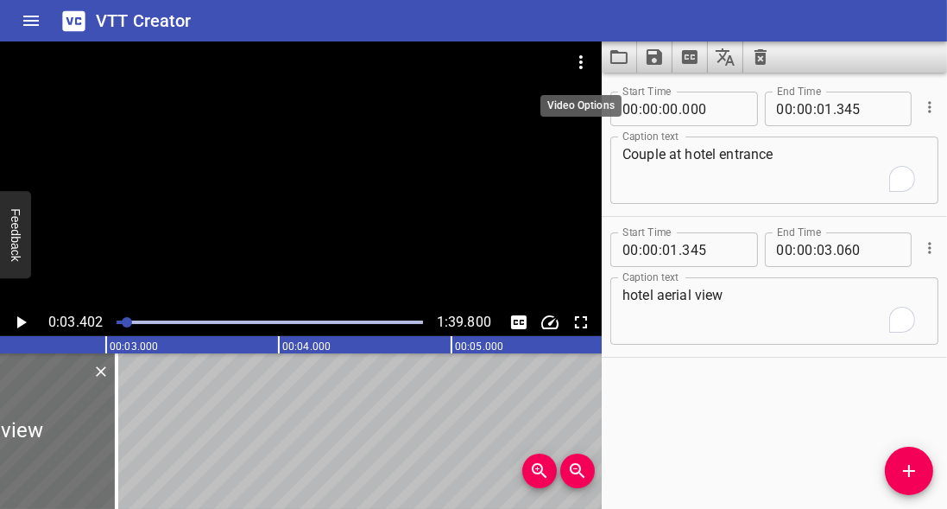
click at [586, 60] on icon "Video Options" at bounding box center [581, 62] width 21 height 21
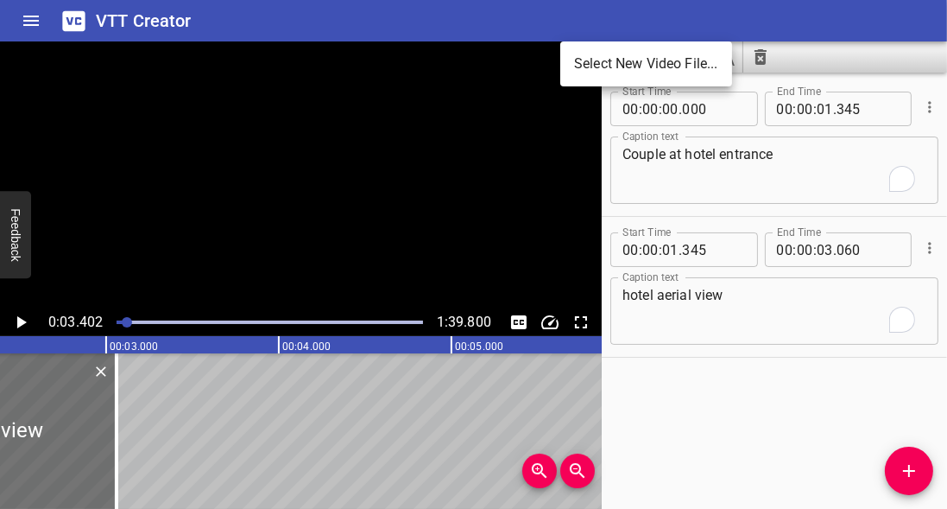
click at [757, 31] on div at bounding box center [473, 254] width 947 height 509
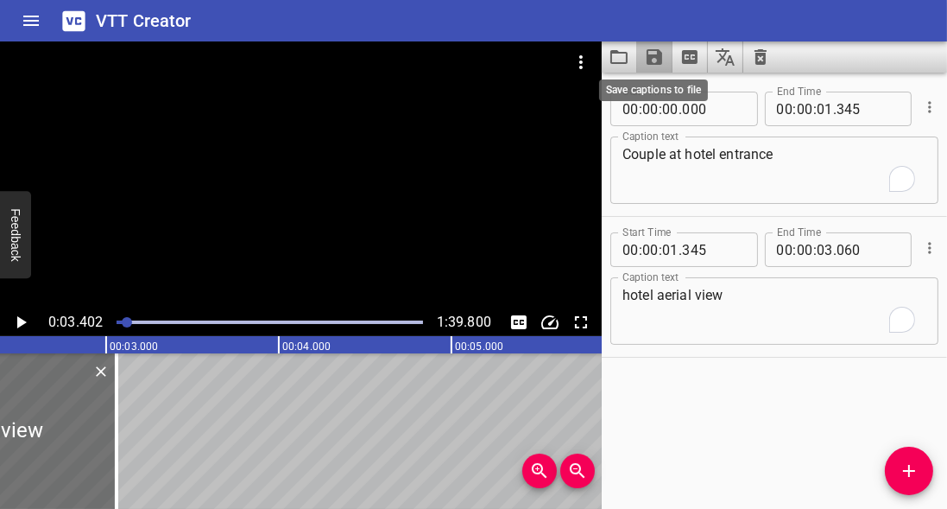
click at [662, 63] on icon "Save captions to file" at bounding box center [654, 57] width 21 height 21
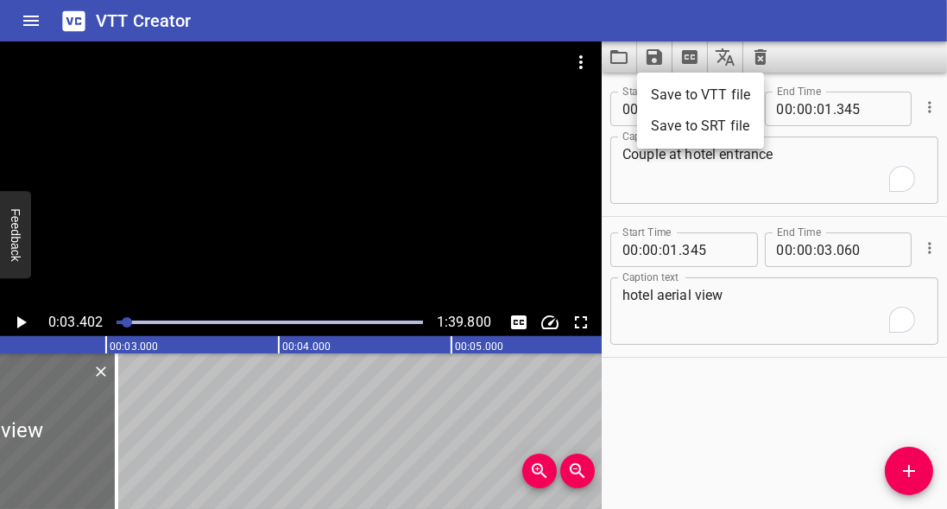
click at [792, 51] on div at bounding box center [473, 254] width 947 height 509
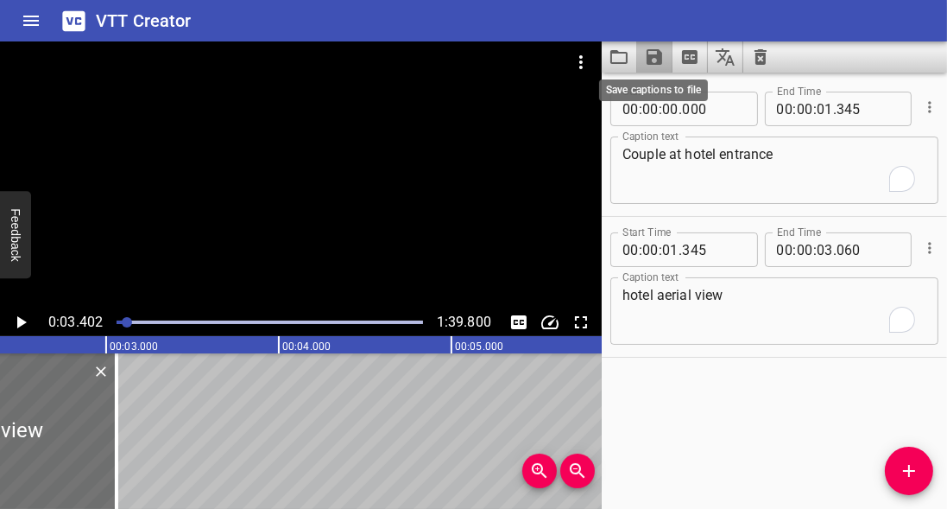
click at [659, 55] on icon "Save captions to file" at bounding box center [655, 57] width 16 height 16
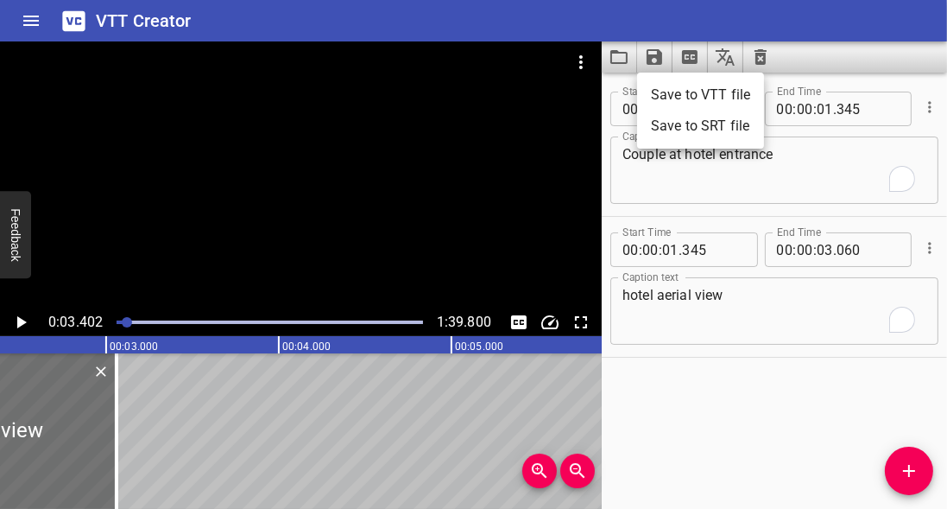
click at [617, 43] on div at bounding box center [473, 254] width 947 height 509
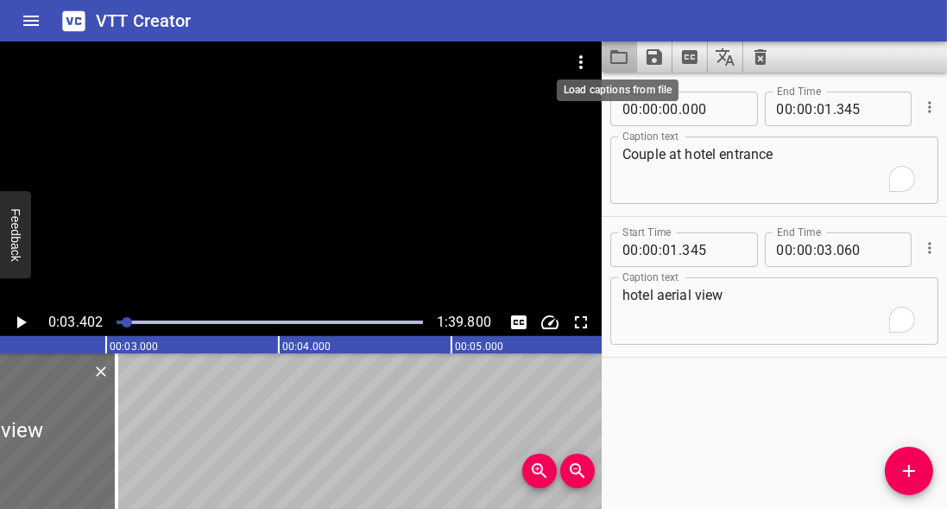
click at [618, 60] on icon "Load captions from file" at bounding box center [619, 57] width 21 height 21
click at [651, 57] on icon "Save captions to file" at bounding box center [655, 57] width 16 height 16
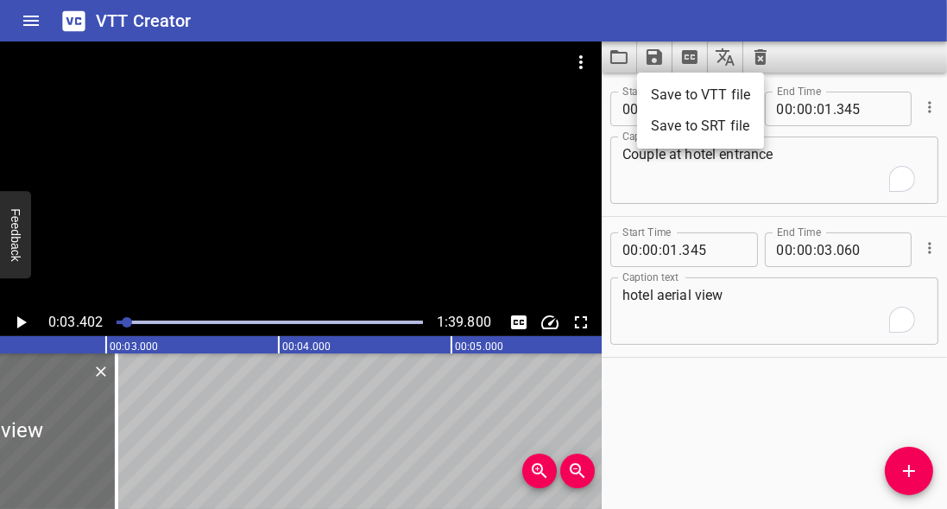
drag, startPoint x: 22, startPoint y: 505, endPoint x: 4, endPoint y: 508, distance: 17.5
click at [4, 508] on div at bounding box center [473, 254] width 947 height 509
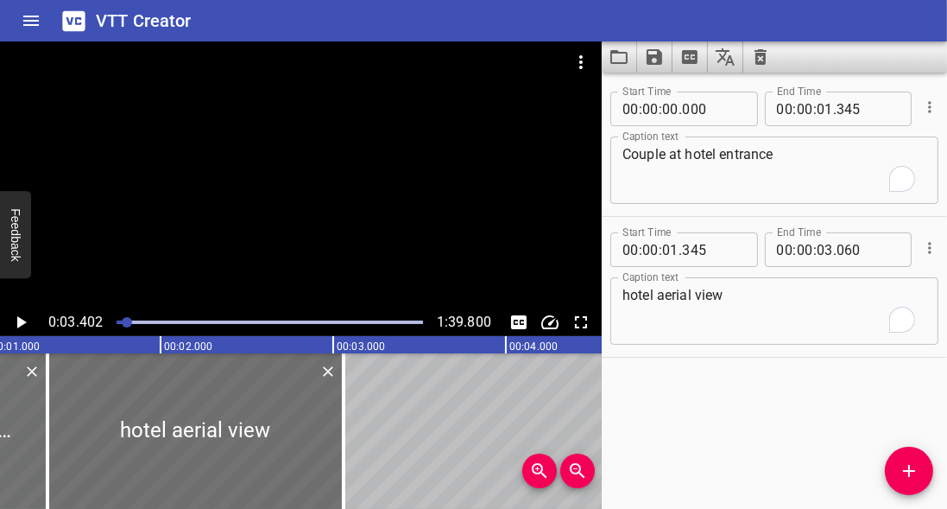
scroll to position [0, 0]
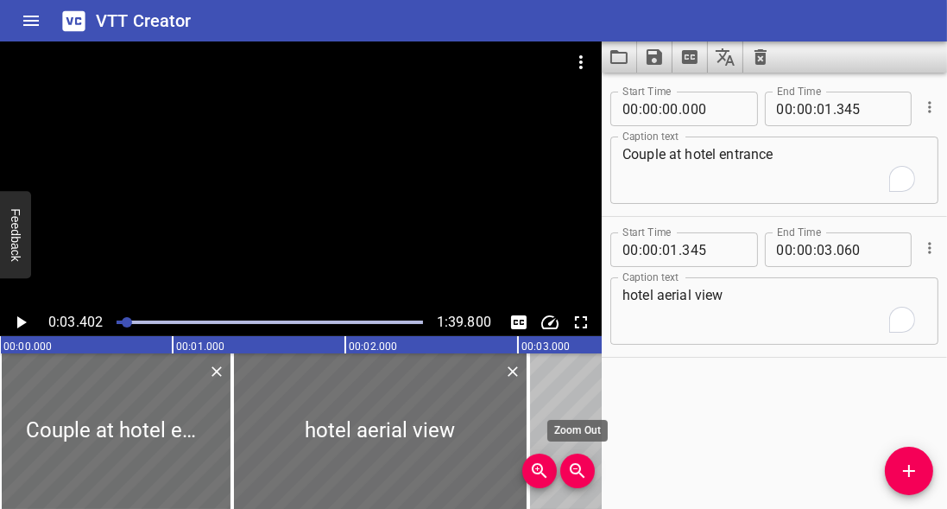
click at [580, 468] on icon "Zoom Out" at bounding box center [577, 470] width 15 height 15
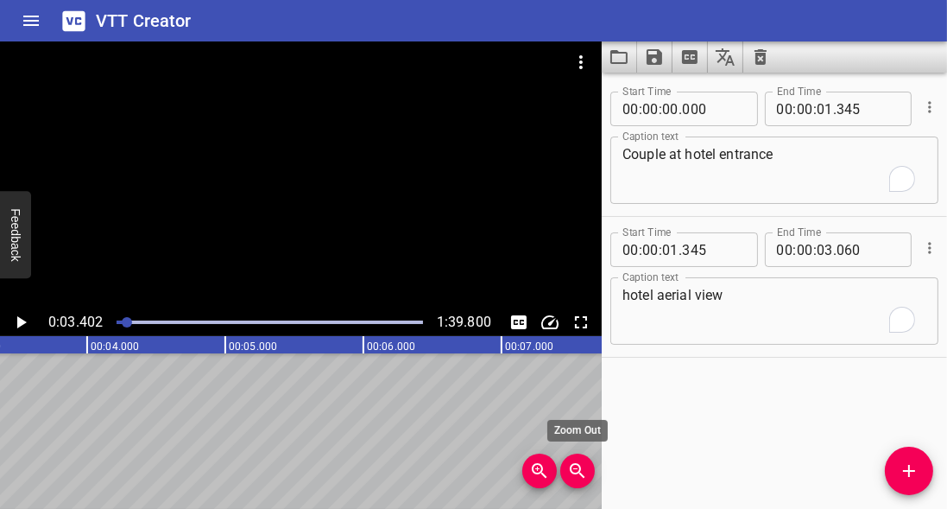
click at [580, 468] on icon "Zoom Out" at bounding box center [577, 470] width 15 height 15
click at [581, 468] on icon "Zoom Out" at bounding box center [577, 470] width 21 height 21
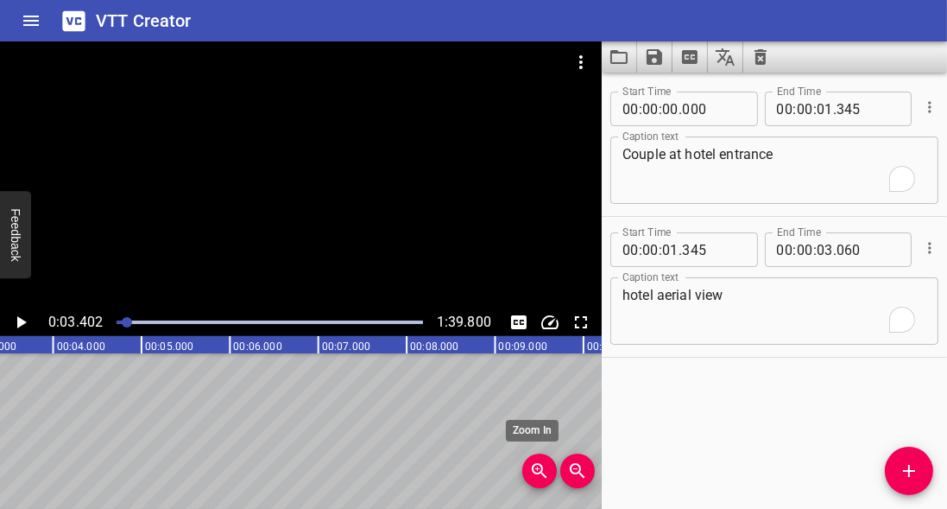
click at [546, 471] on icon "Zoom In" at bounding box center [539, 470] width 21 height 21
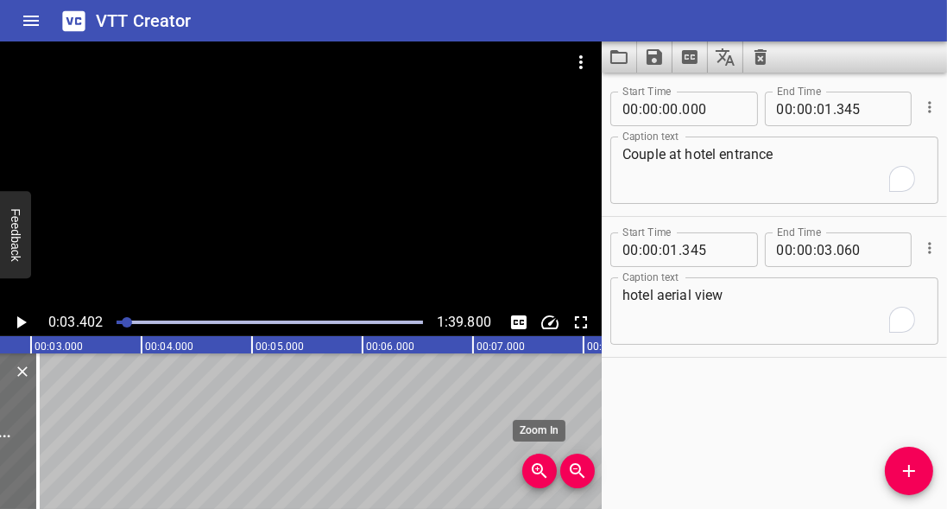
scroll to position [0, 376]
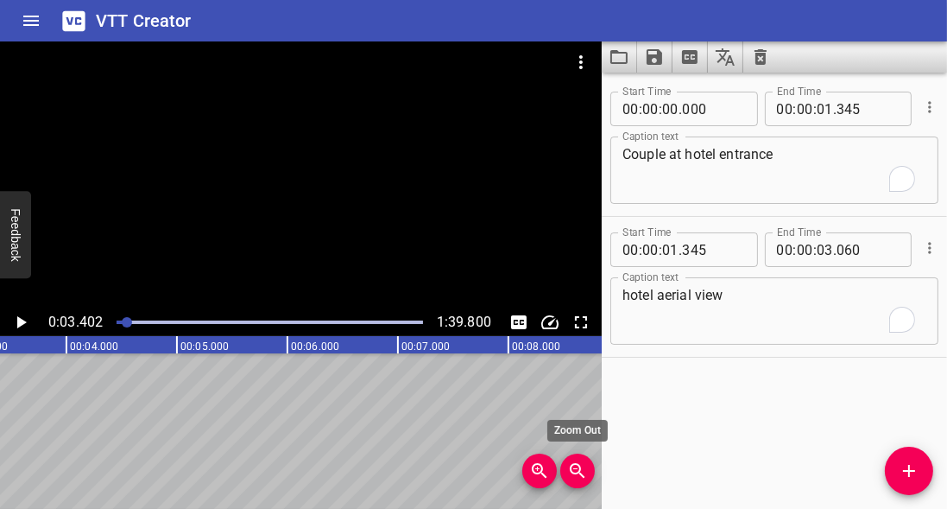
click at [567, 471] on icon "Zoom Out" at bounding box center [577, 470] width 21 height 21
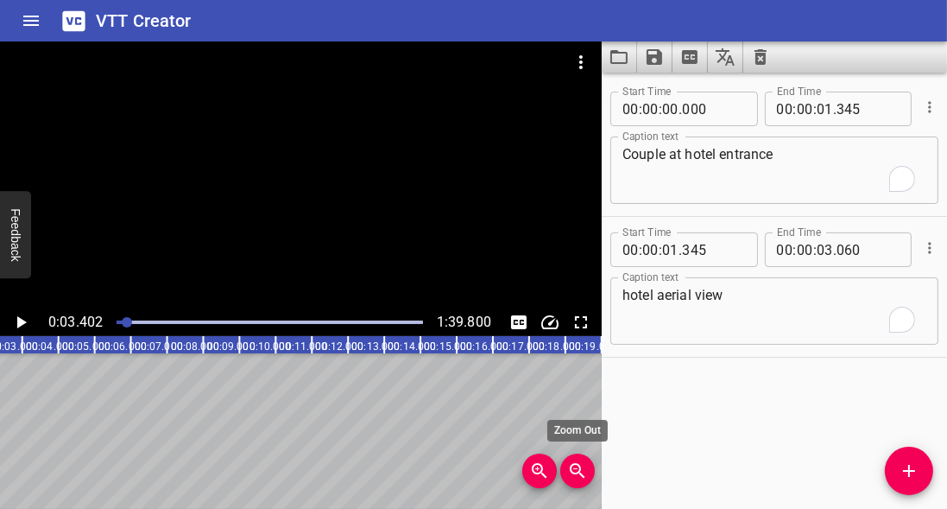
click at [567, 471] on icon "Zoom Out" at bounding box center [577, 470] width 21 height 21
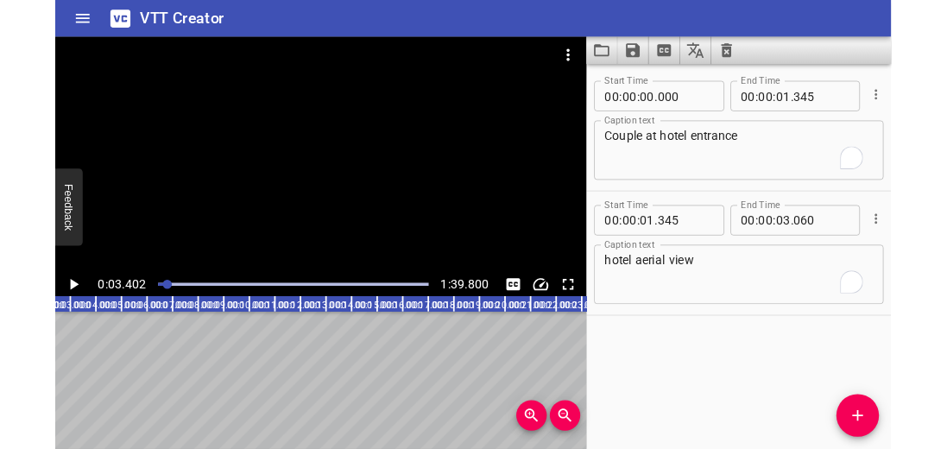
scroll to position [0, 0]
